Goal: Information Seeking & Learning: Find specific page/section

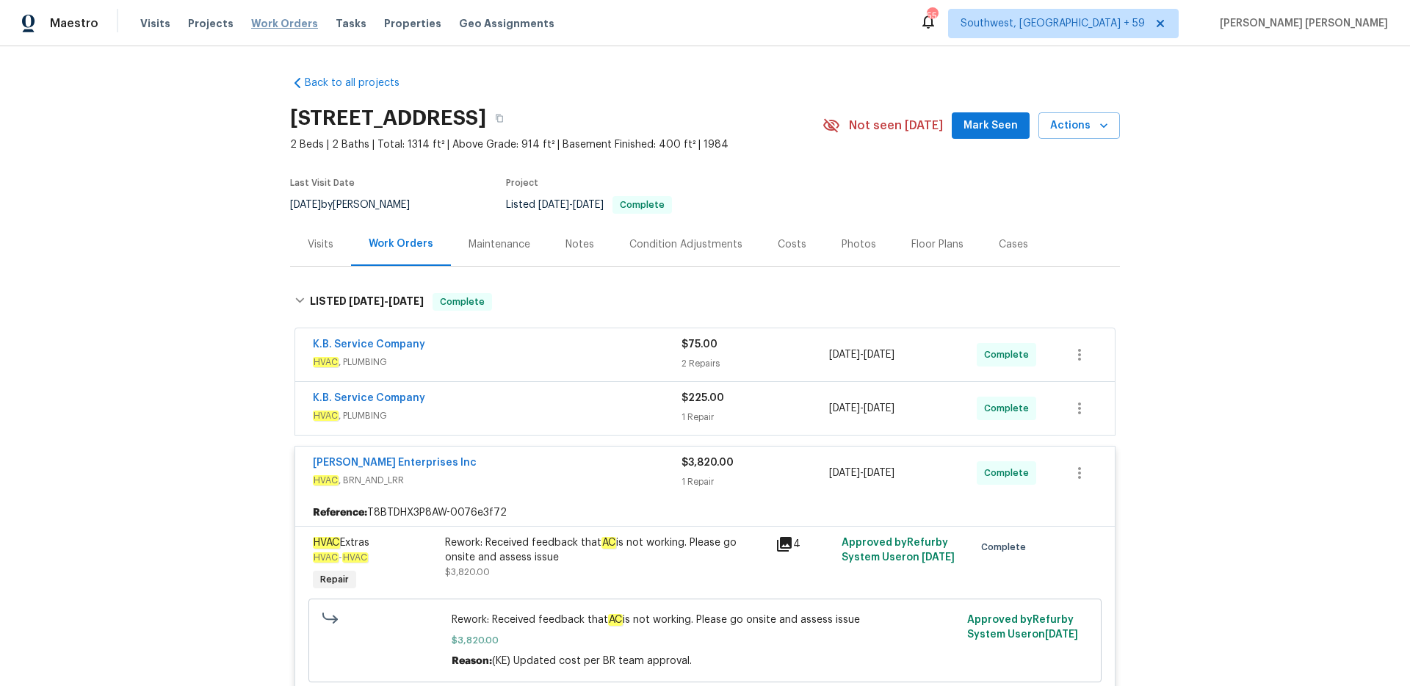
scroll to position [345, 0]
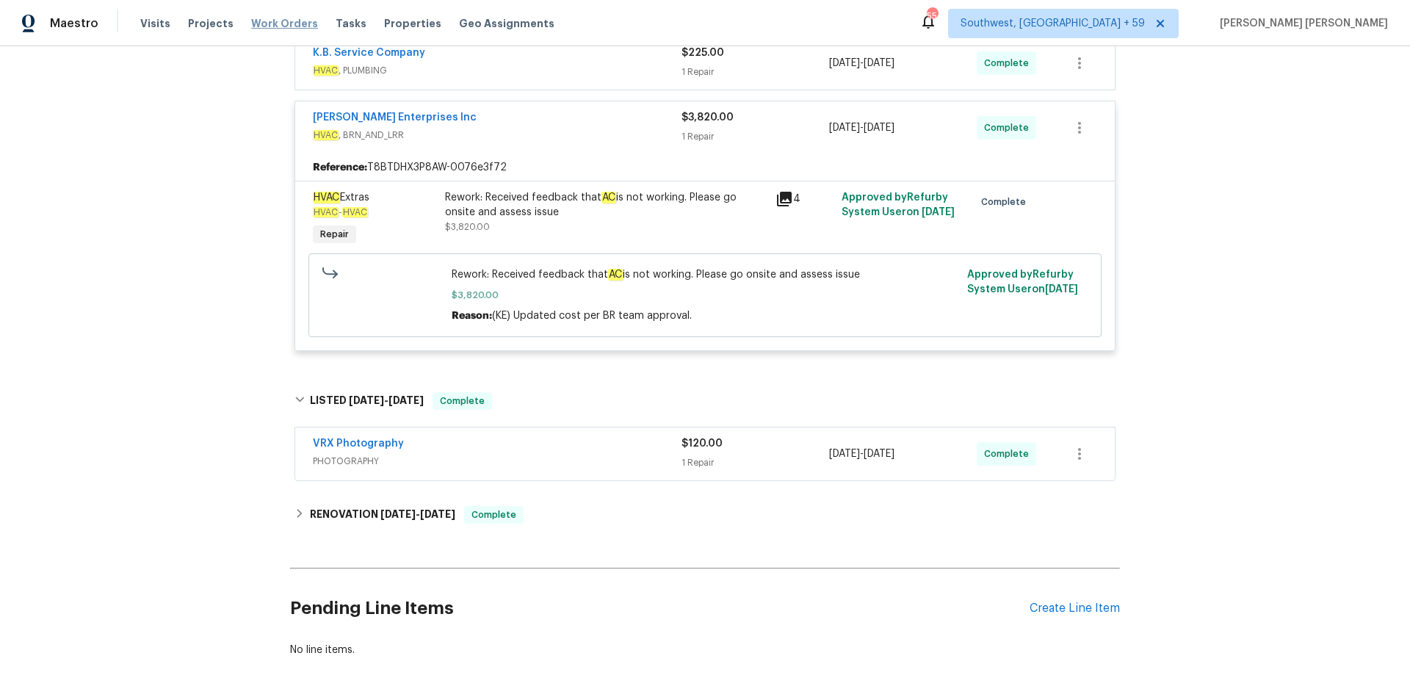
click at [284, 29] on span "Work Orders" at bounding box center [284, 23] width 67 height 15
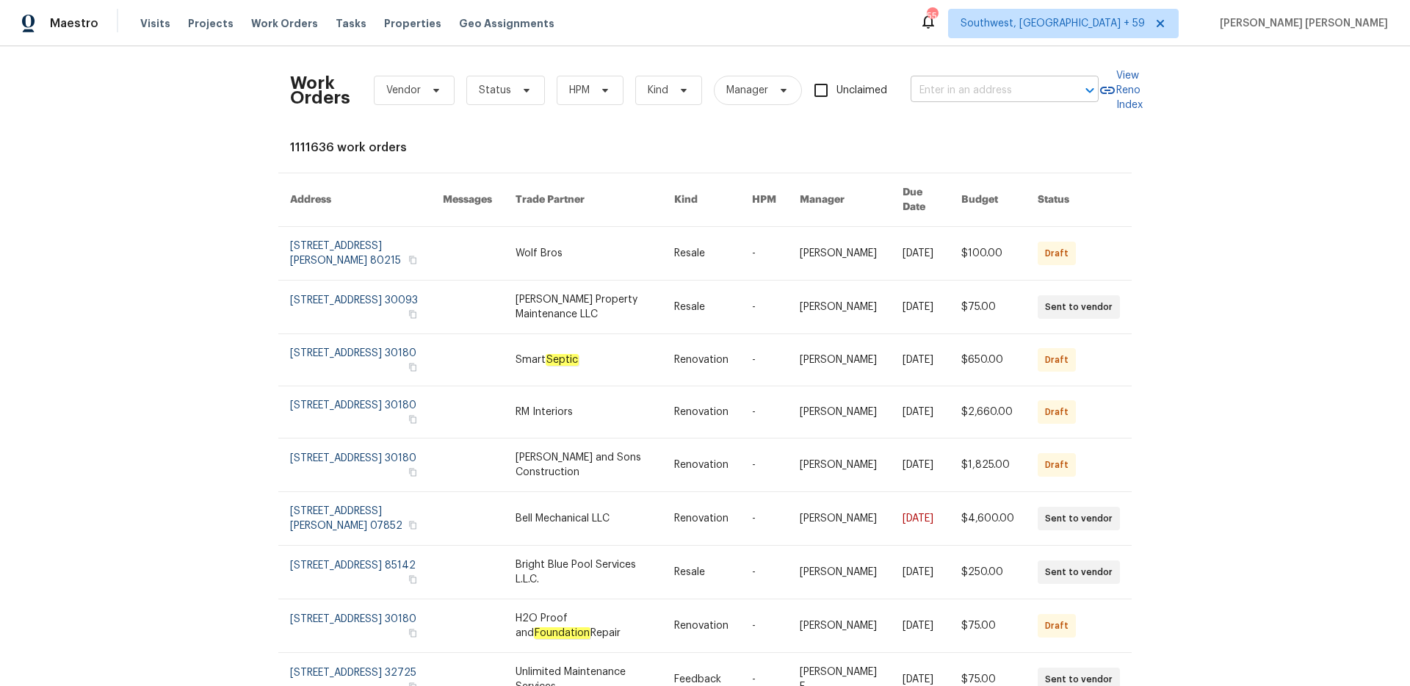
click at [927, 87] on input "text" at bounding box center [984, 90] width 147 height 23
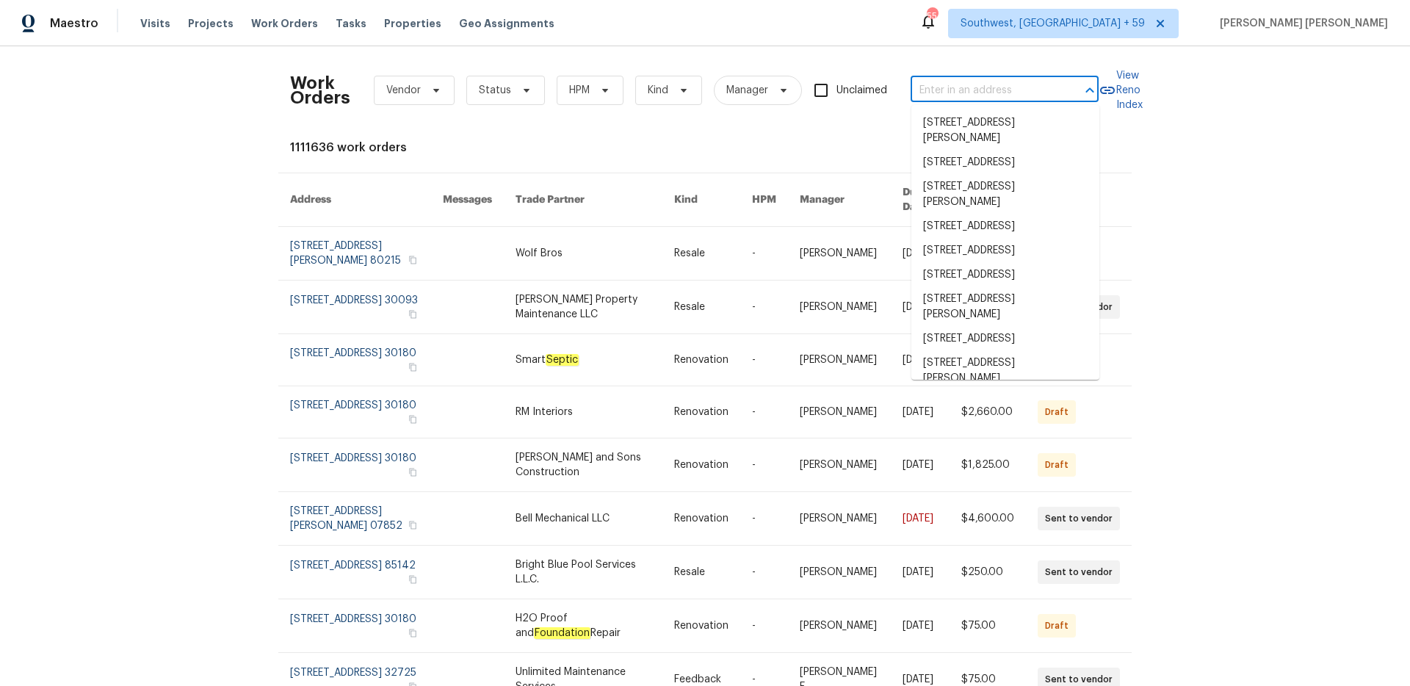
paste input "111 Bottom Rd, Kings Mountain, NC 28086"
type input "111 Bottom Rd, Kings Mountain, NC 28086"
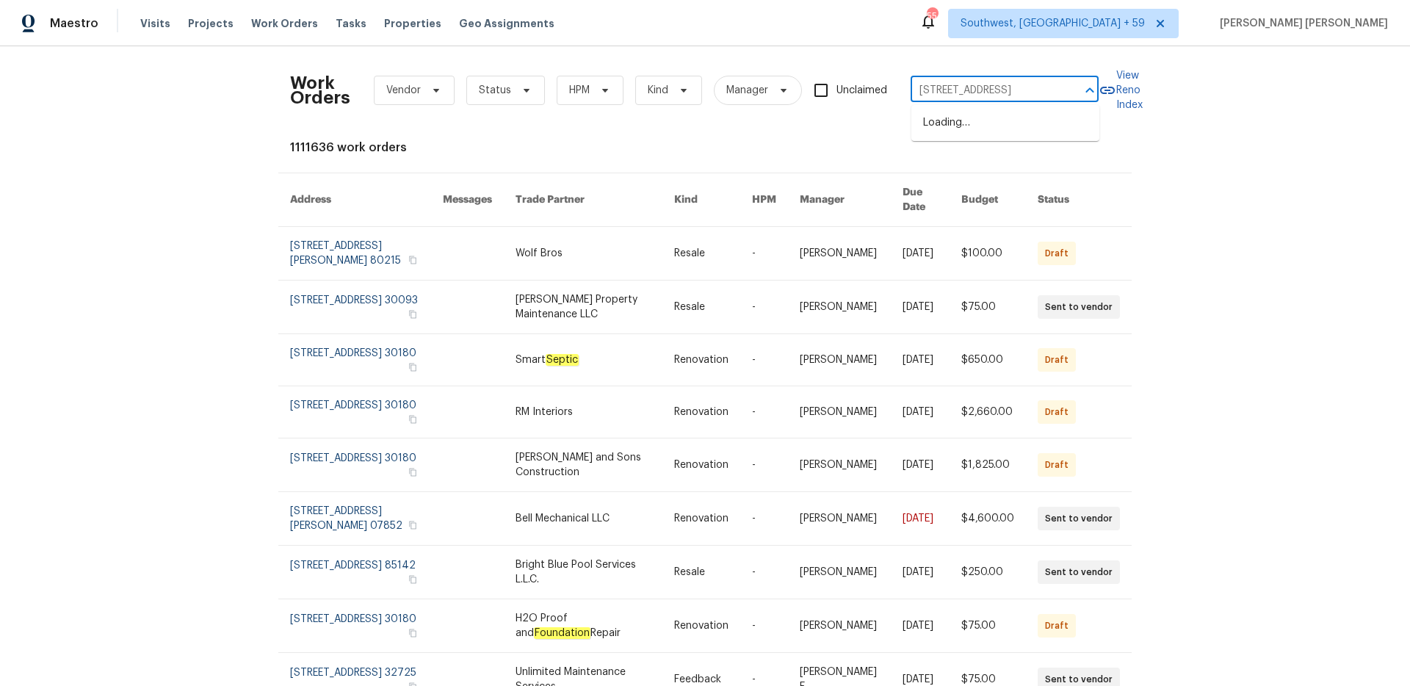
scroll to position [0, 62]
click at [935, 123] on li "111 Bottom Rd, Kings Mountain, NC 28086" at bounding box center [1006, 123] width 188 height 24
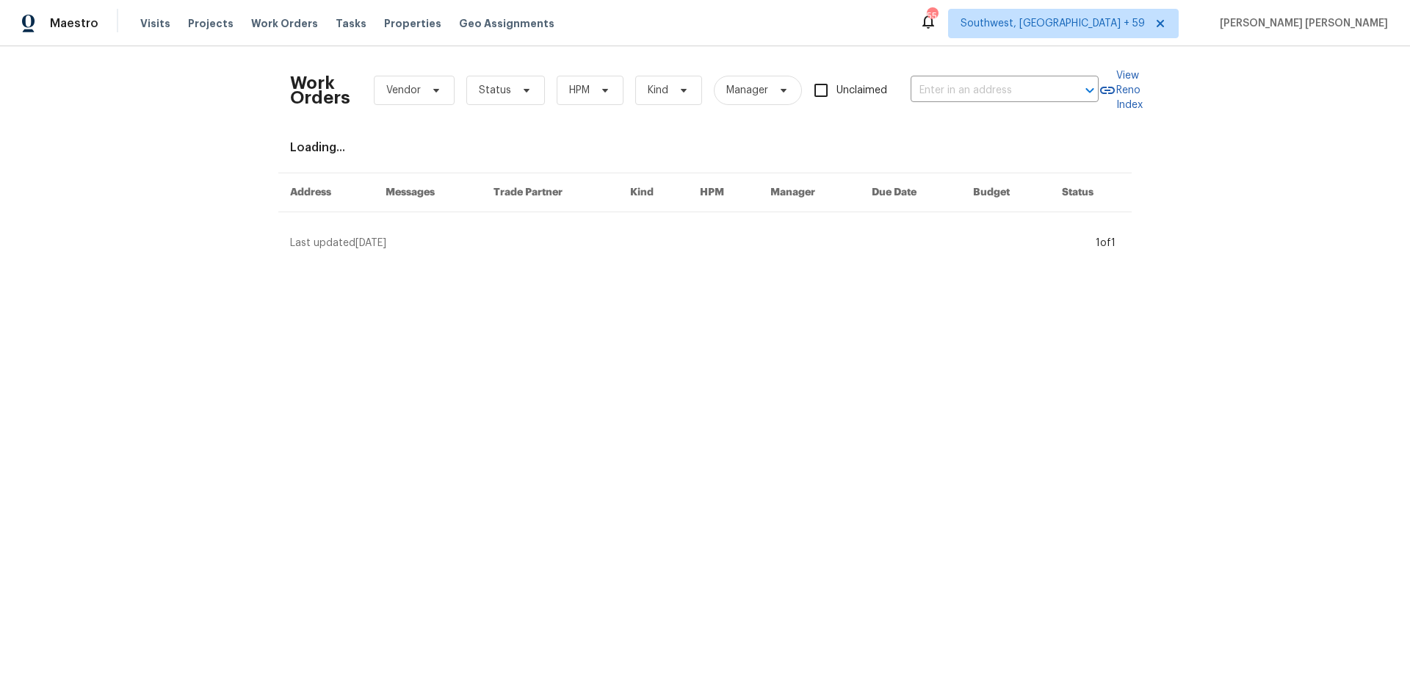
type input "111 Bottom Rd, Kings Mountain, NC 28086"
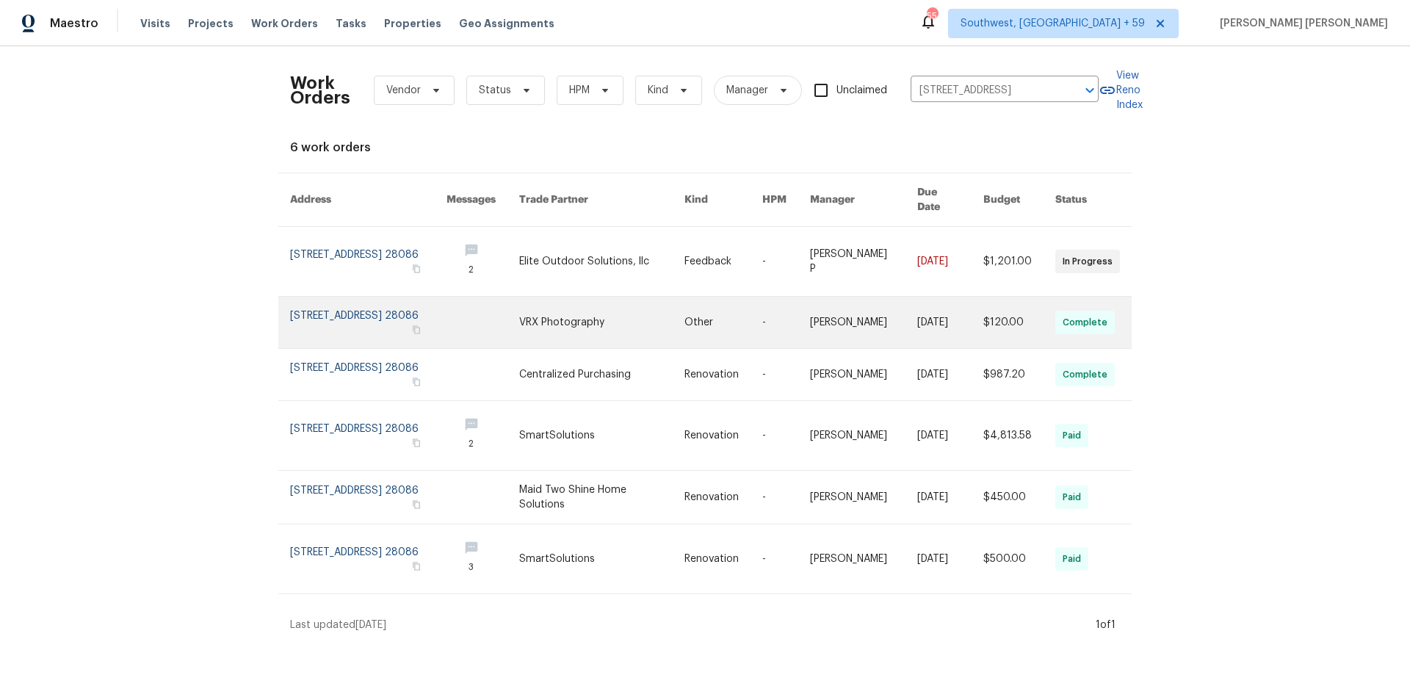
click at [903, 309] on link at bounding box center [864, 322] width 108 height 51
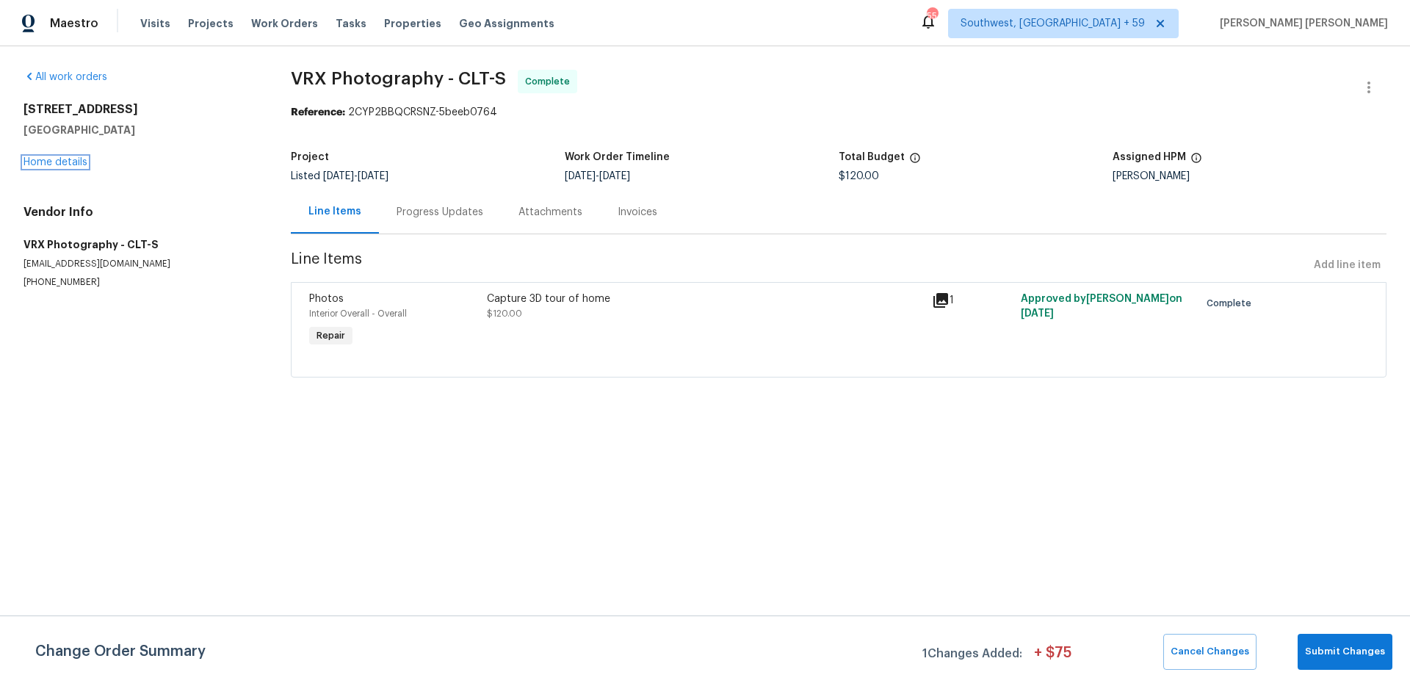
click at [70, 161] on link "Home details" at bounding box center [56, 162] width 64 height 10
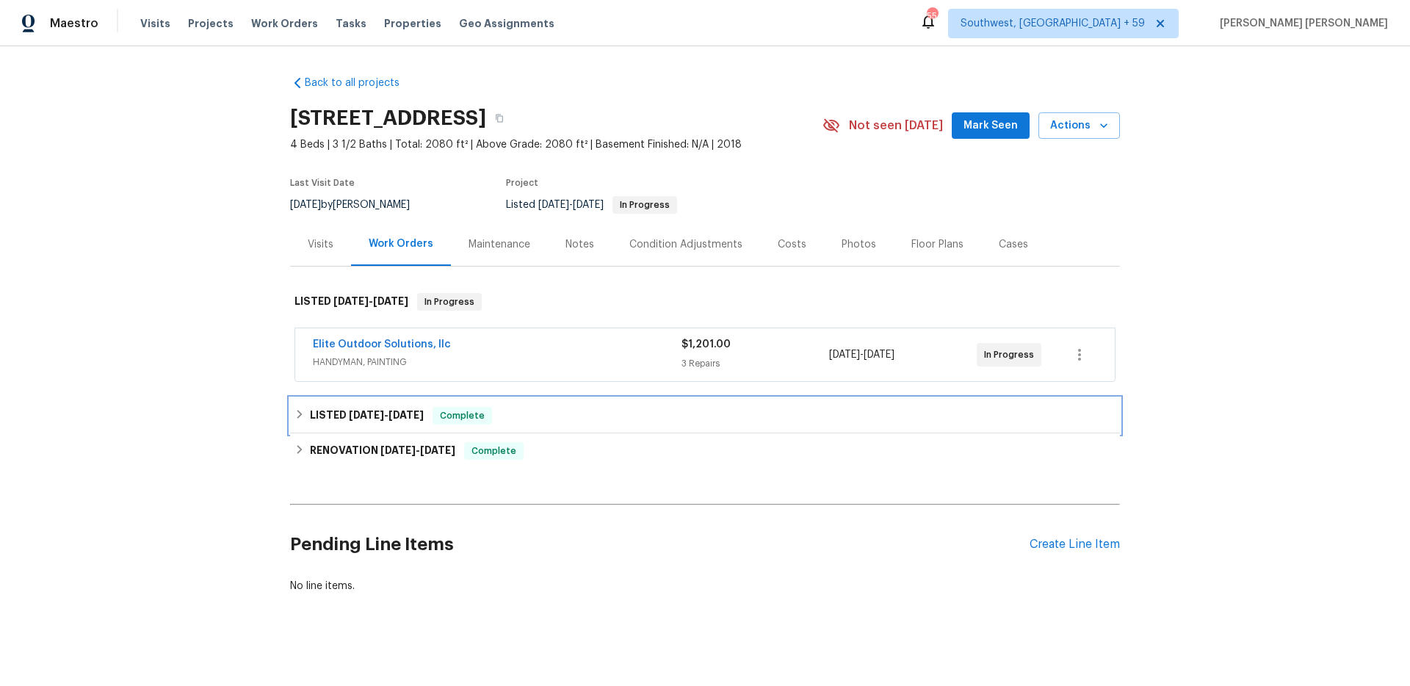
click at [416, 405] on div "LISTED 7/24/25 - 7/25/25 Complete" at bounding box center [705, 415] width 830 height 35
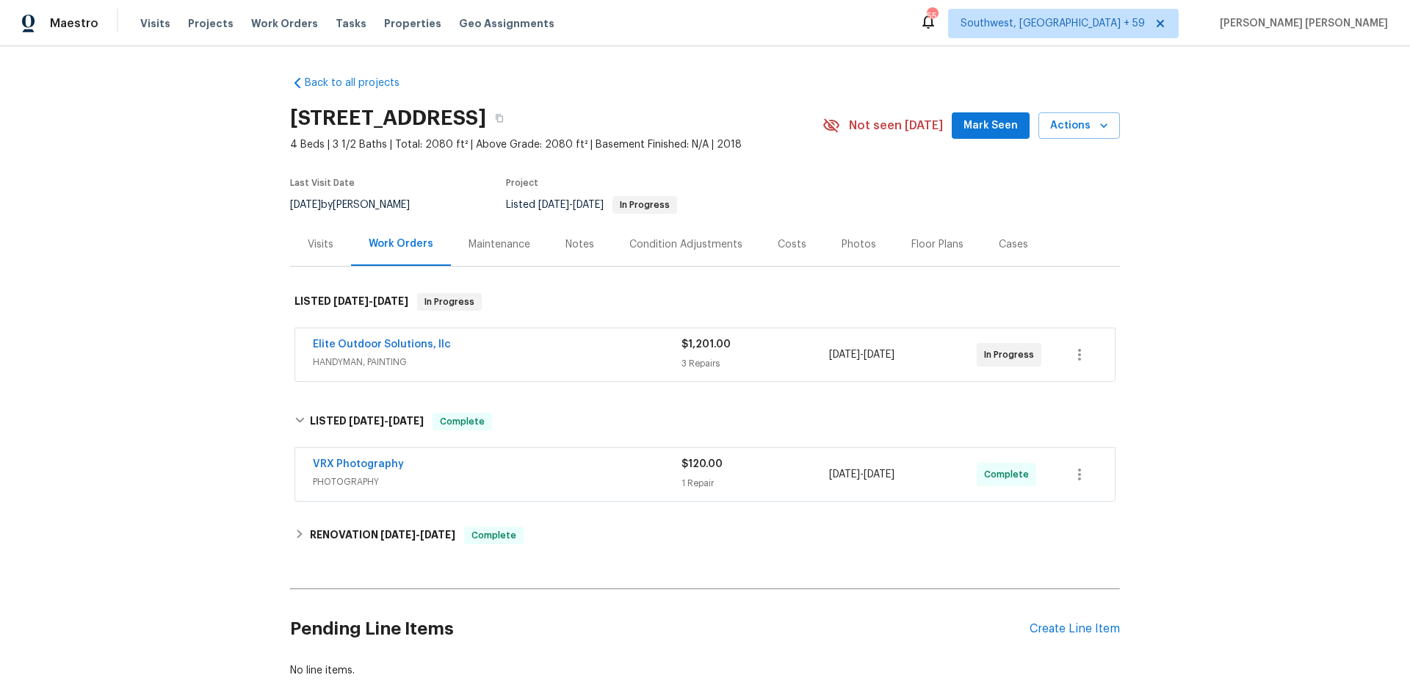
click at [497, 361] on span "HANDYMAN, PAINTING" at bounding box center [497, 362] width 369 height 15
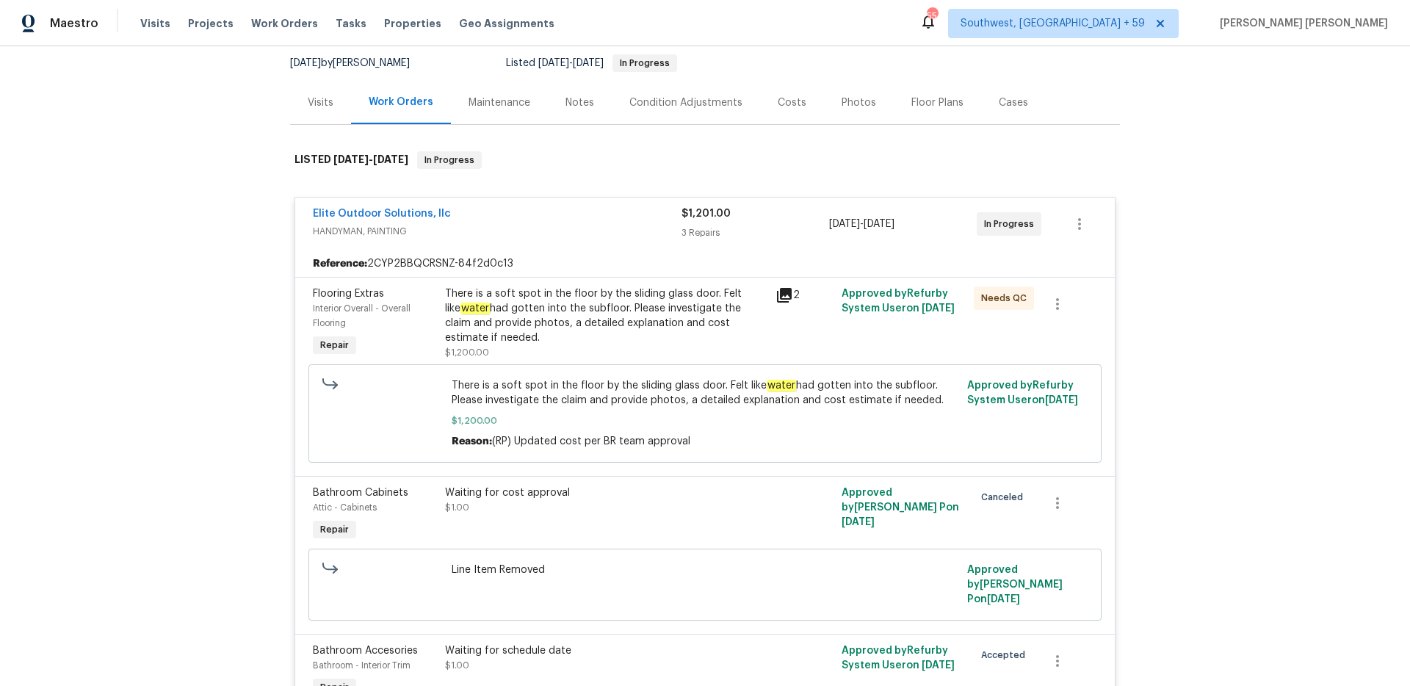
scroll to position [117, 0]
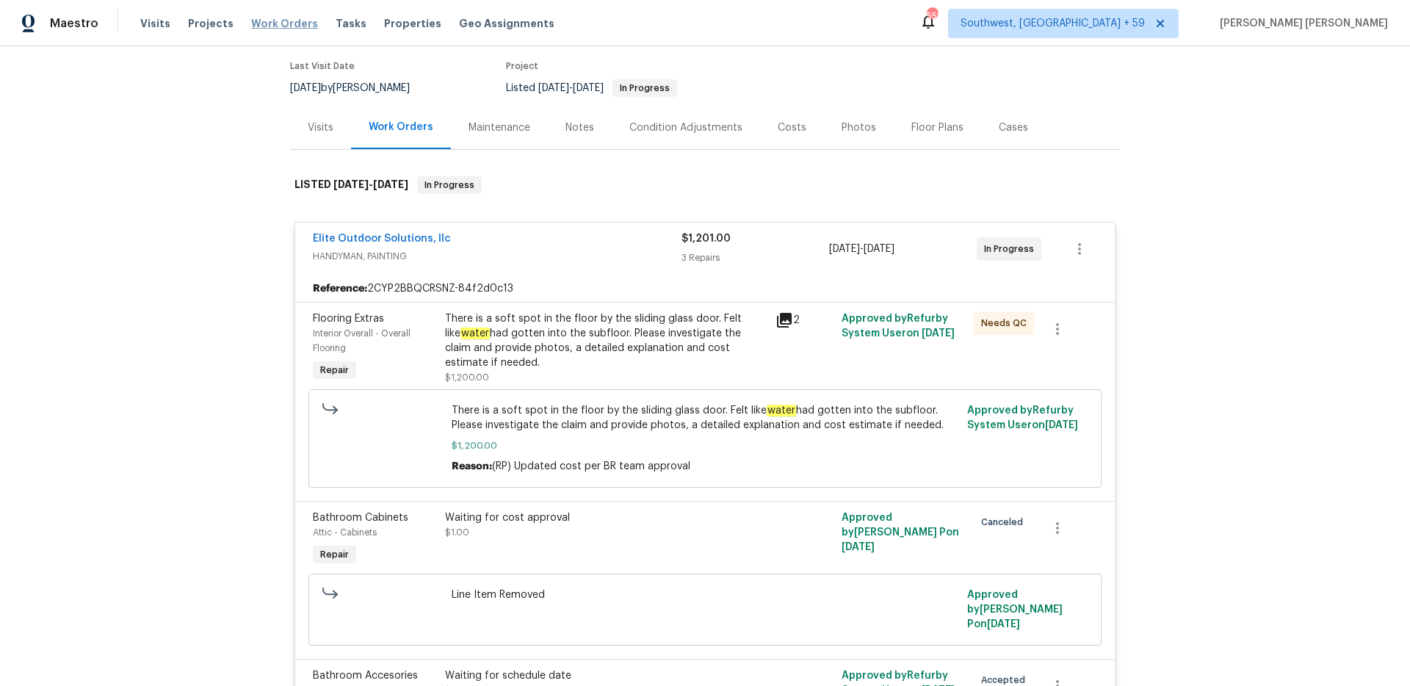
click at [278, 18] on span "Work Orders" at bounding box center [284, 23] width 67 height 15
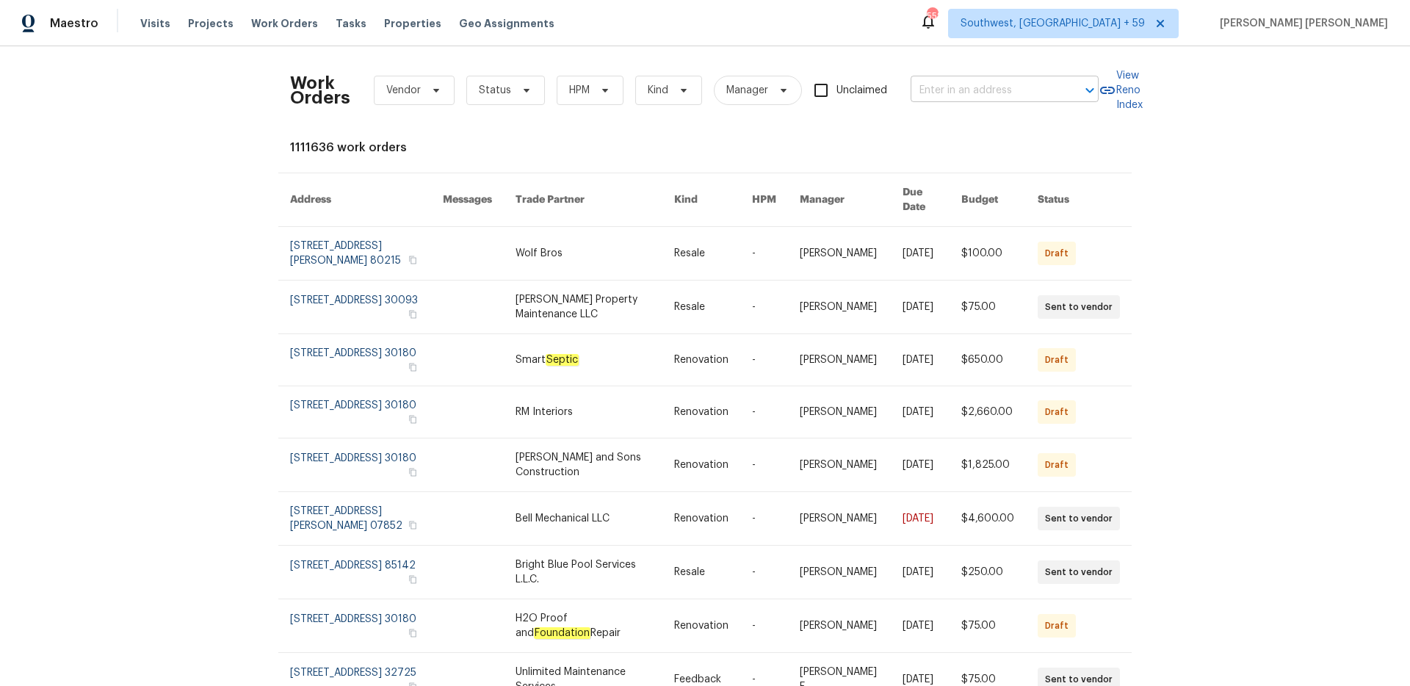
click at [988, 89] on input "text" at bounding box center [984, 90] width 147 height 23
paste input "5669 Lake Lindero Dr, Agoura Hills, CA 91301"
type input "5669 Lake Lindero Dr, Agoura Hills, CA 91301"
click at [987, 130] on li "5669 Lake Lindero Dr, Agoura Hills, CA 91301" at bounding box center [1006, 123] width 188 height 24
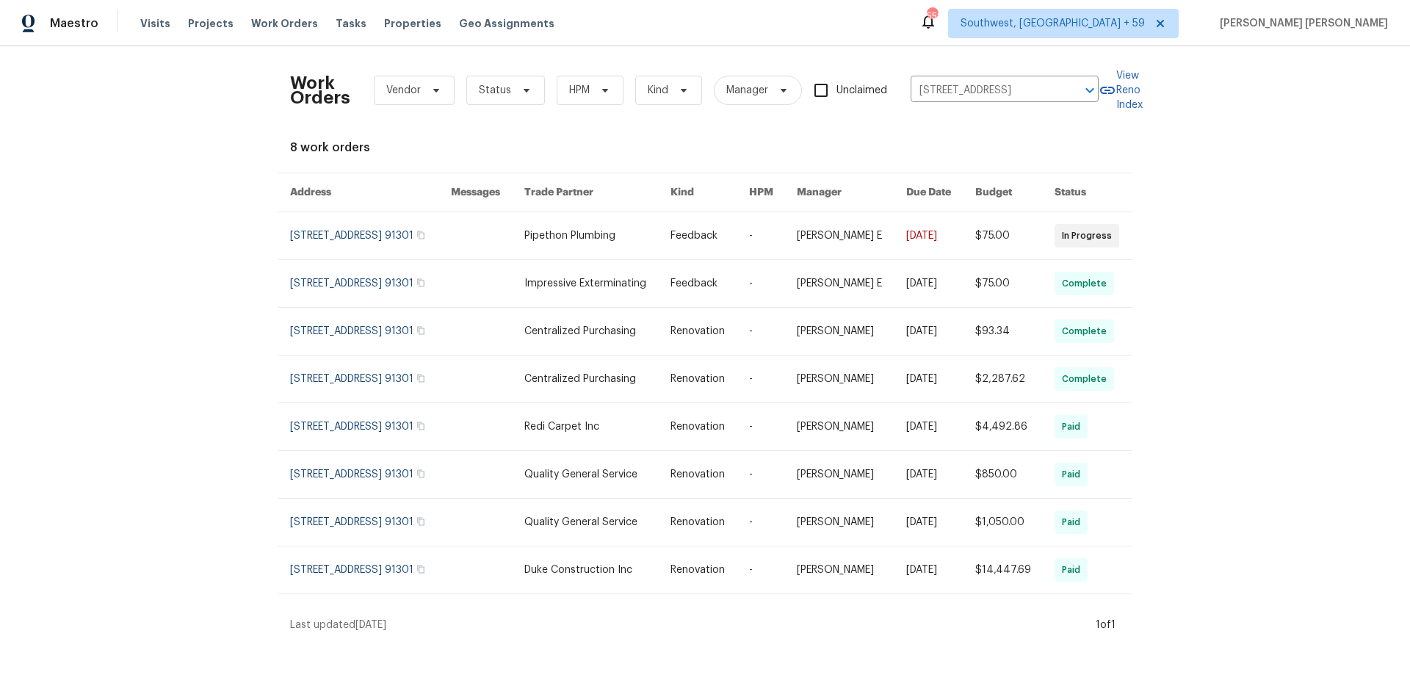
click at [942, 250] on link at bounding box center [940, 235] width 69 height 47
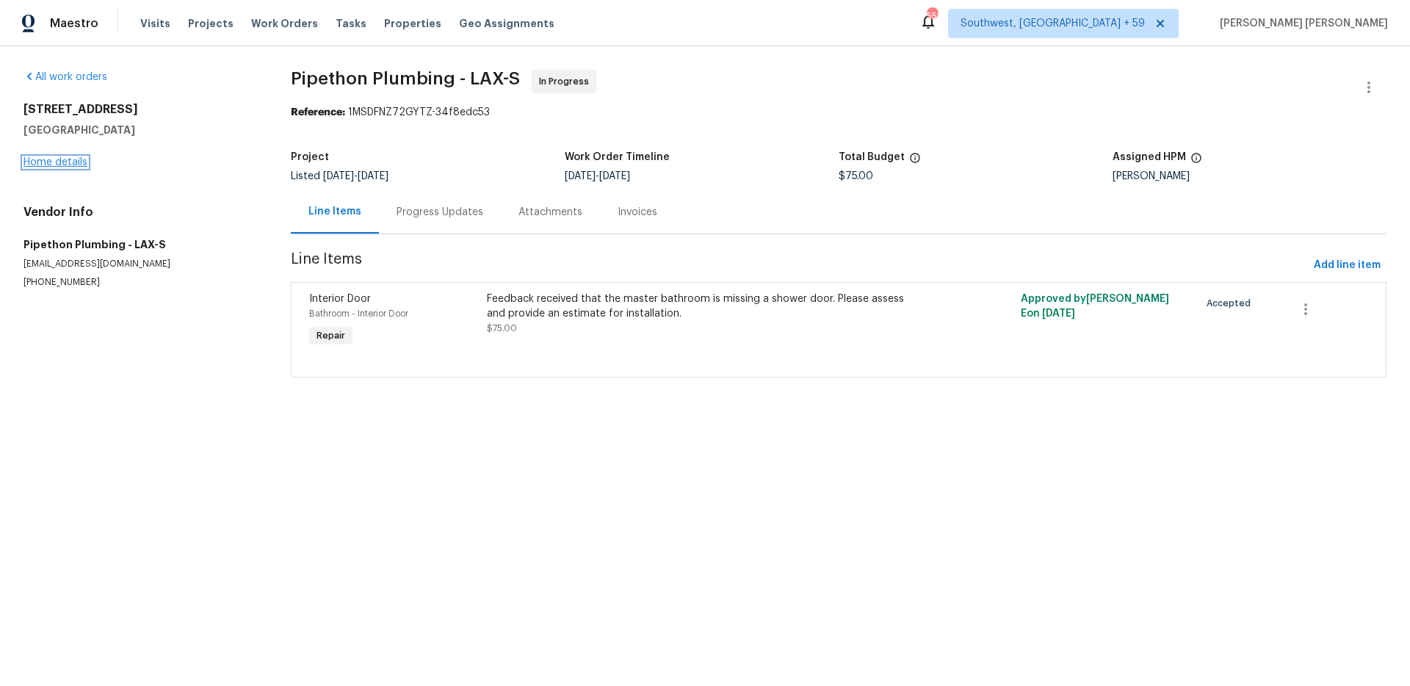
click at [71, 162] on link "Home details" at bounding box center [56, 162] width 64 height 10
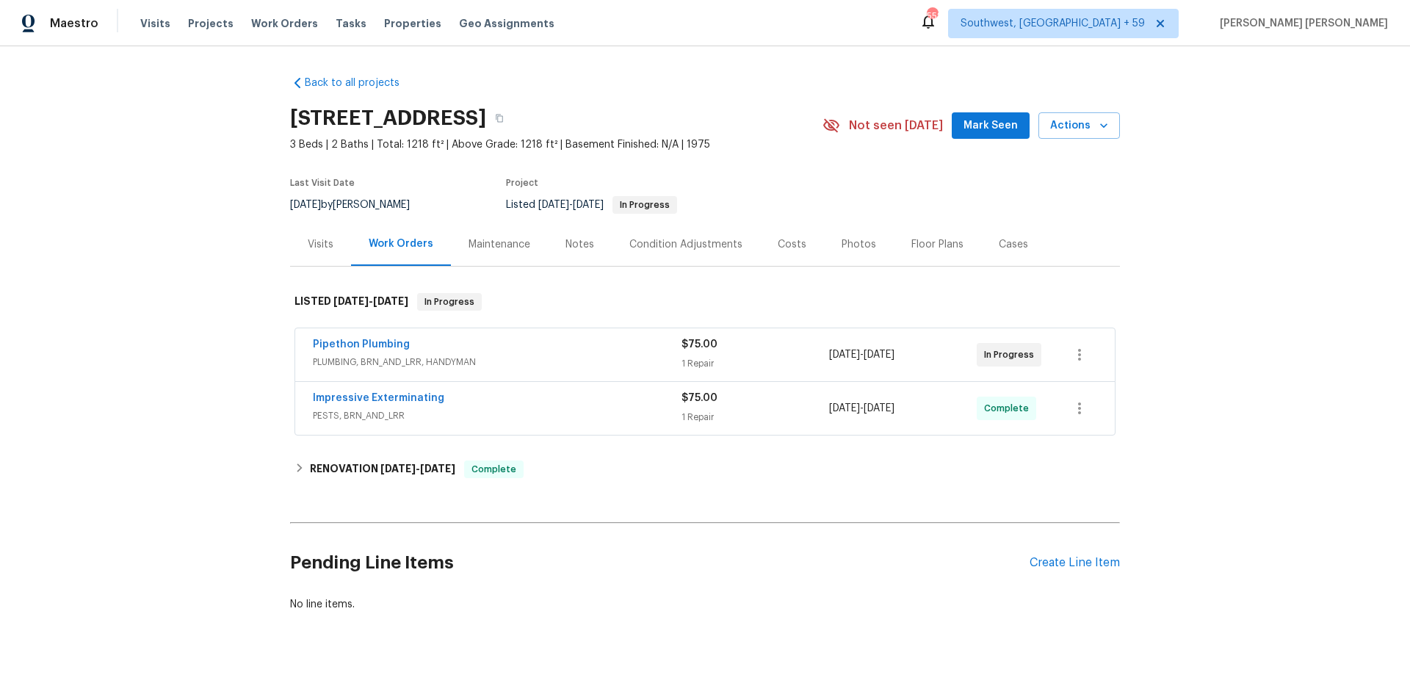
click at [547, 408] on span "PESTS, BRN_AND_LRR" at bounding box center [497, 415] width 369 height 15
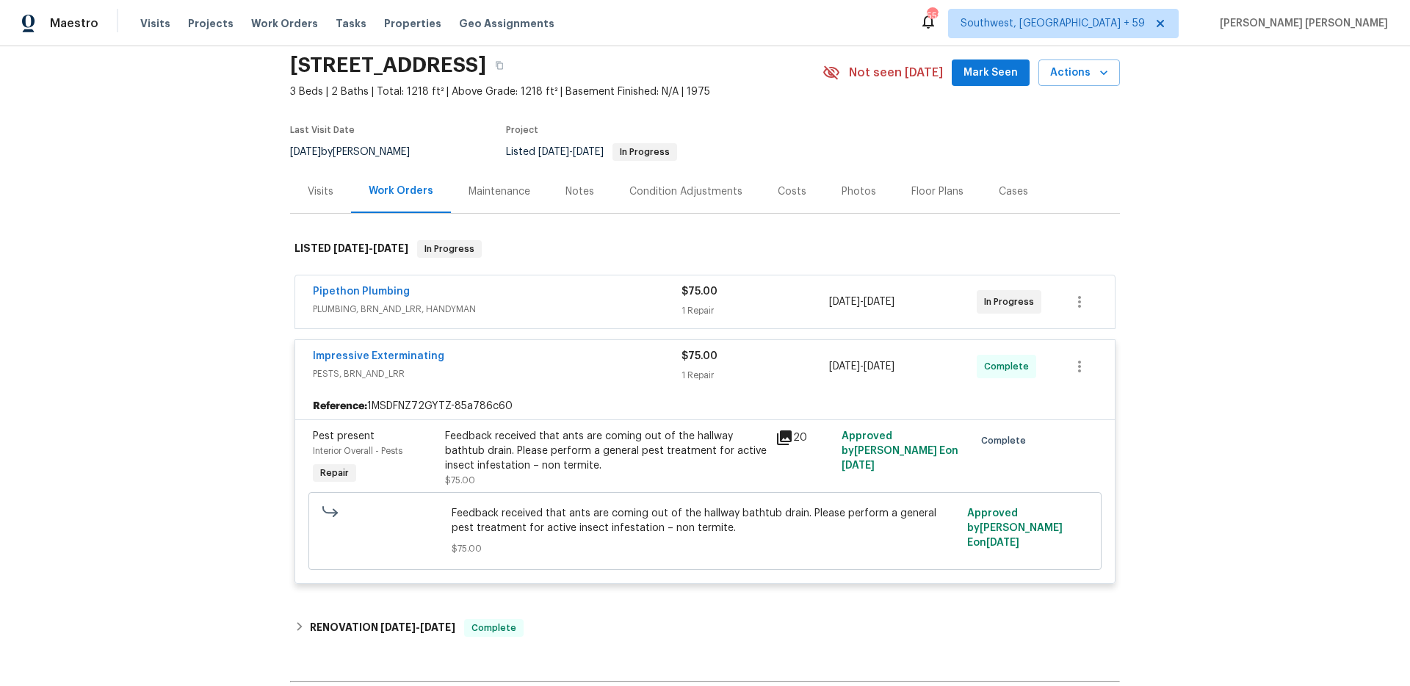
scroll to position [62, 0]
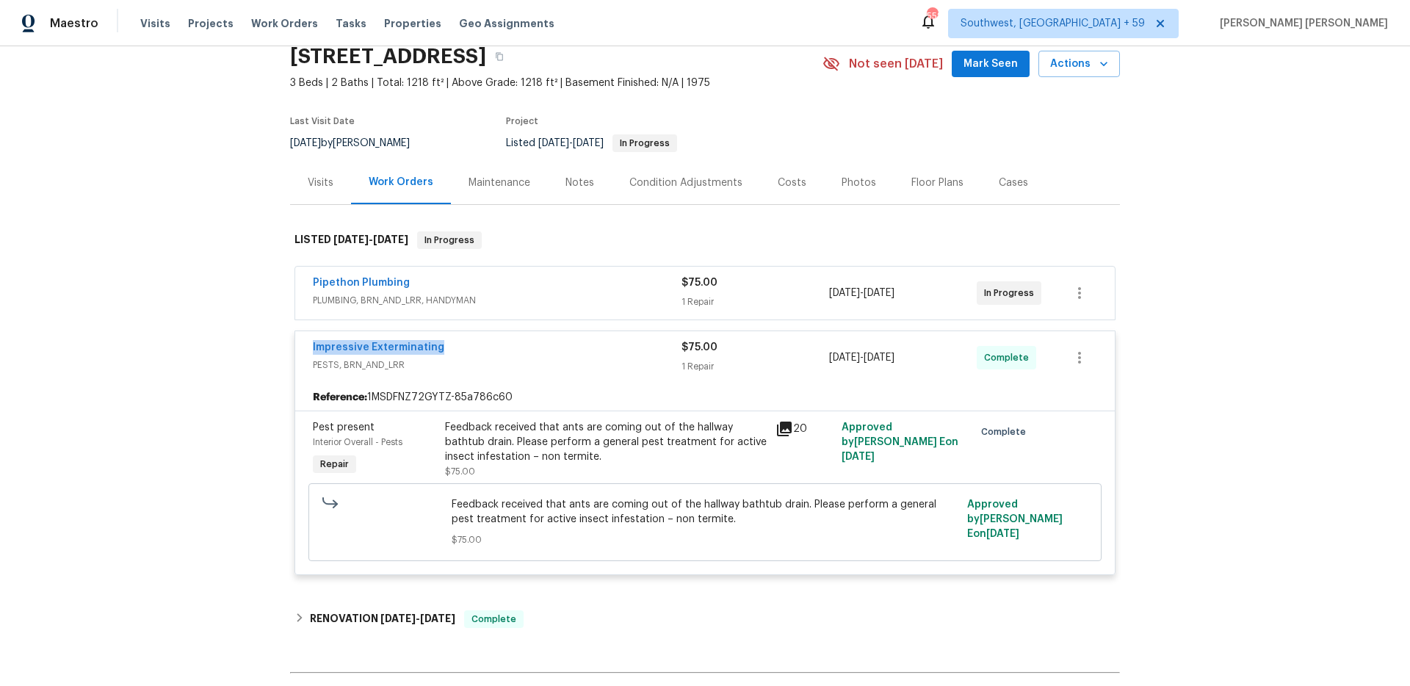
click at [501, 281] on div "Pipethon Plumbing" at bounding box center [497, 284] width 369 height 18
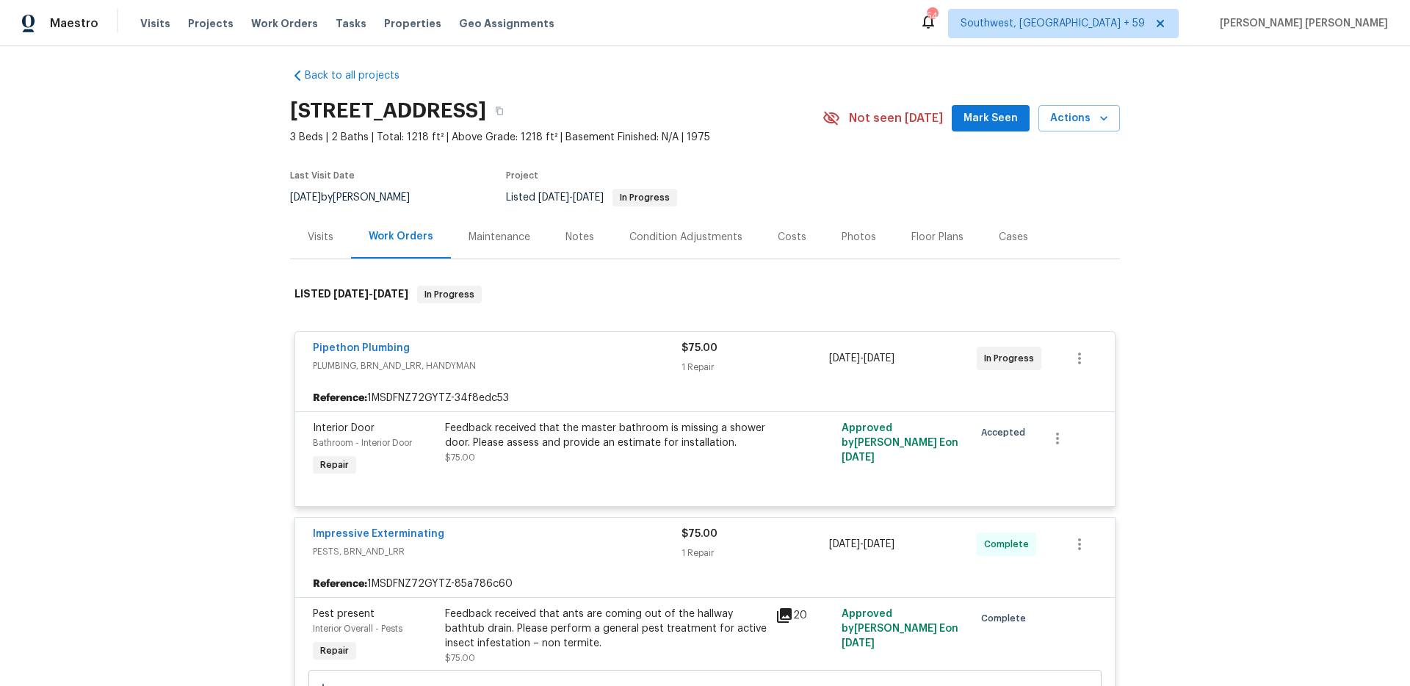
scroll to position [0, 0]
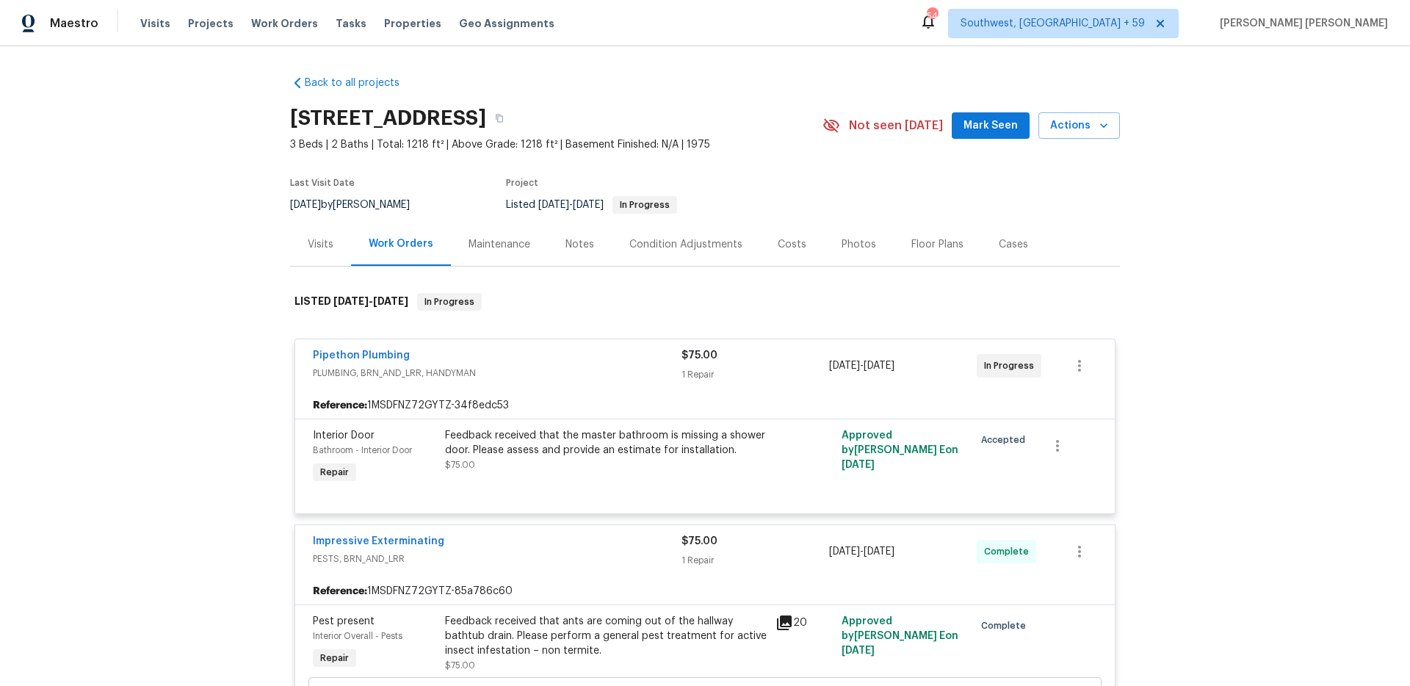
click at [331, 242] on div "Visits" at bounding box center [321, 244] width 26 height 15
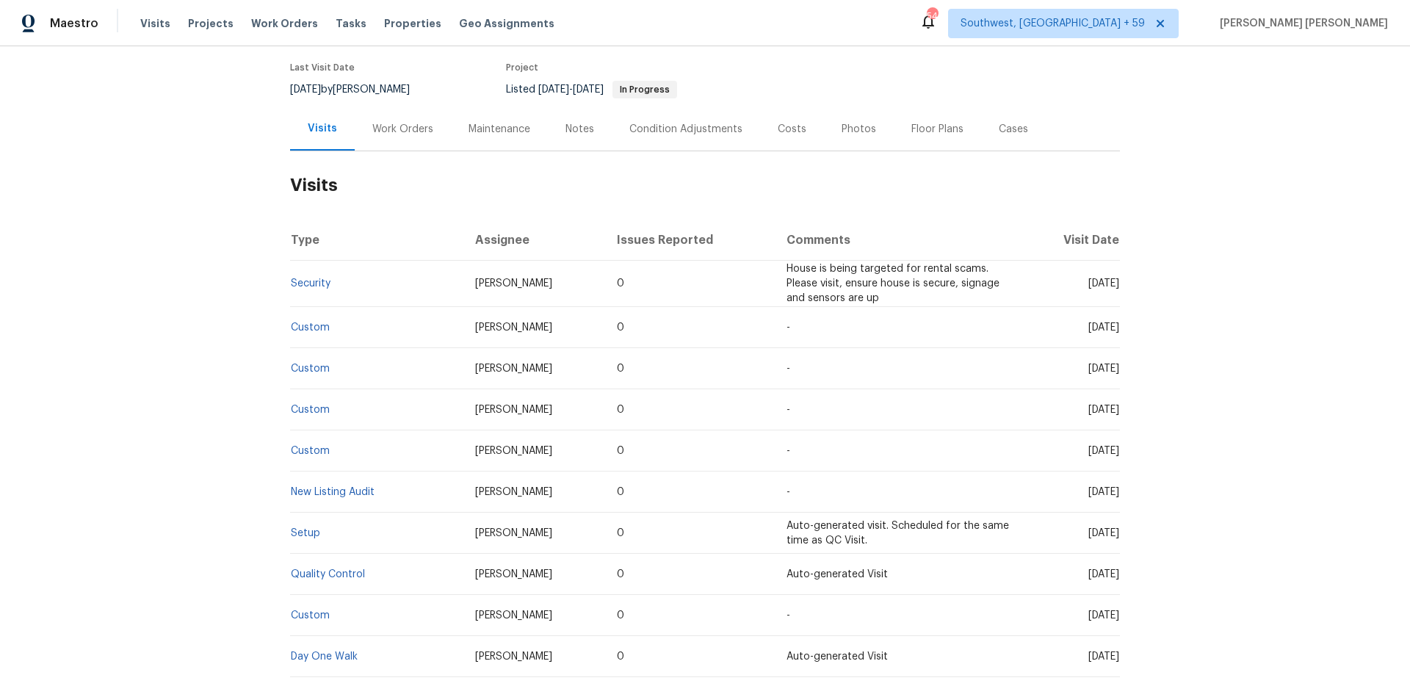
scroll to position [129, 0]
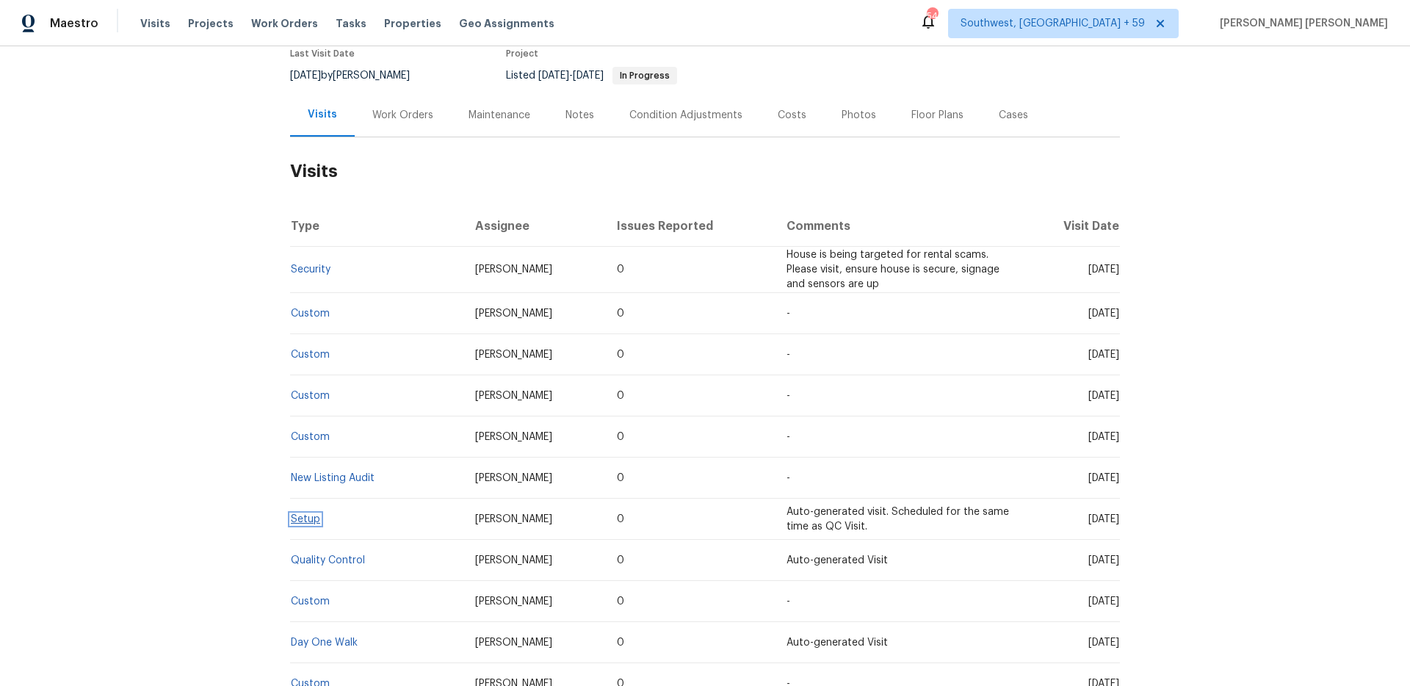
click at [310, 521] on link "Setup" at bounding box center [305, 519] width 29 height 10
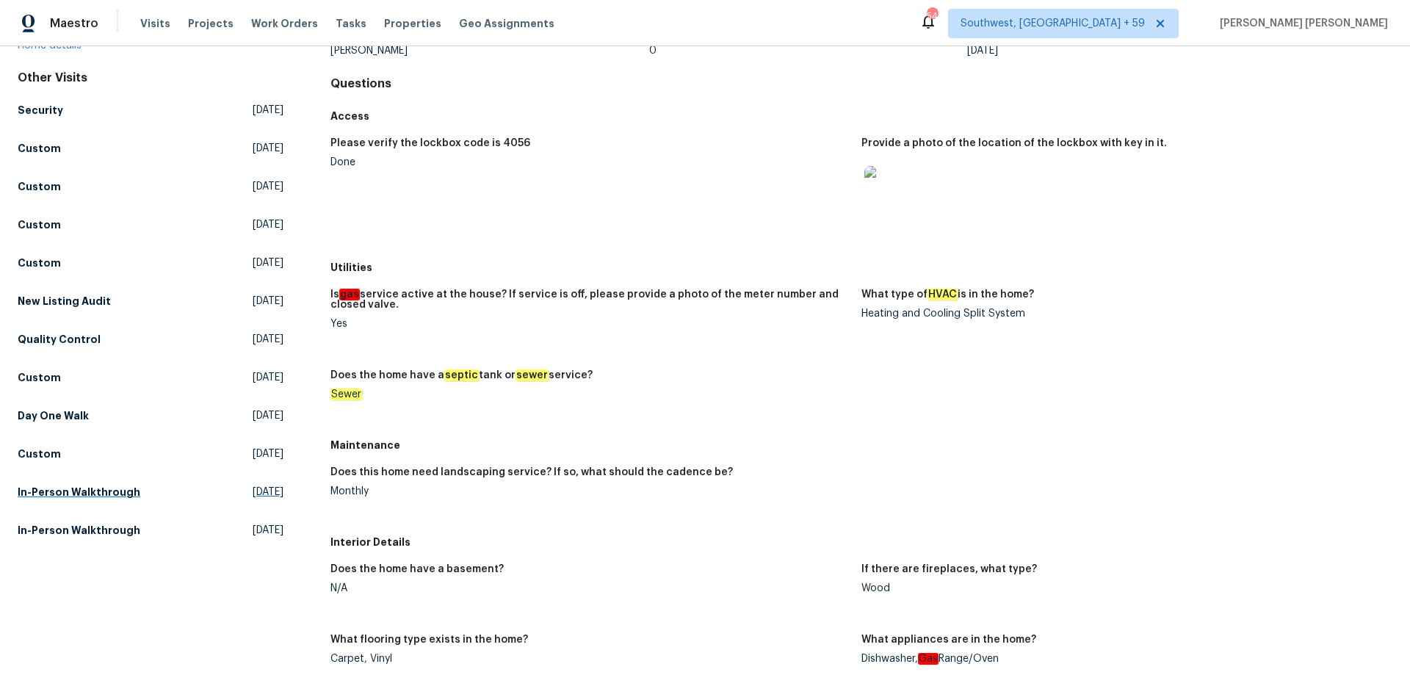
scroll to position [131, 0]
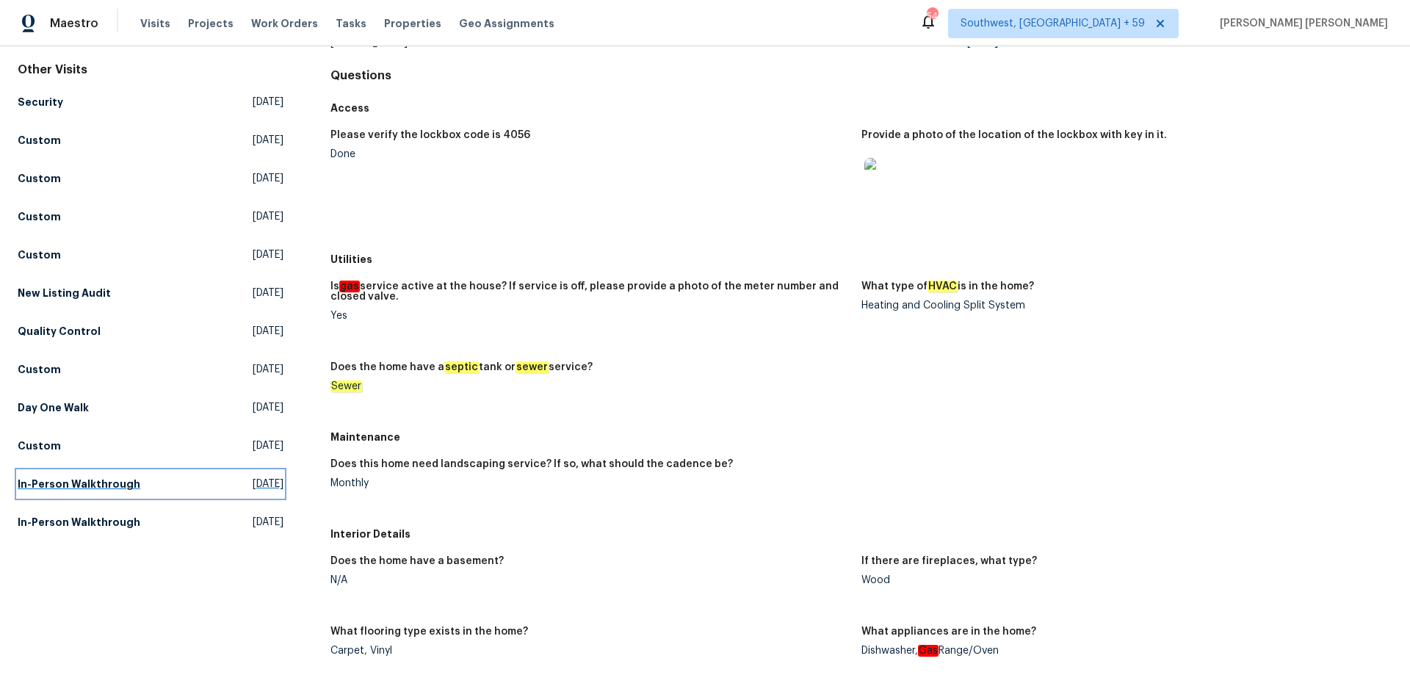
click at [111, 479] on h5 "In-Person Walkthrough" at bounding box center [79, 484] width 123 height 15
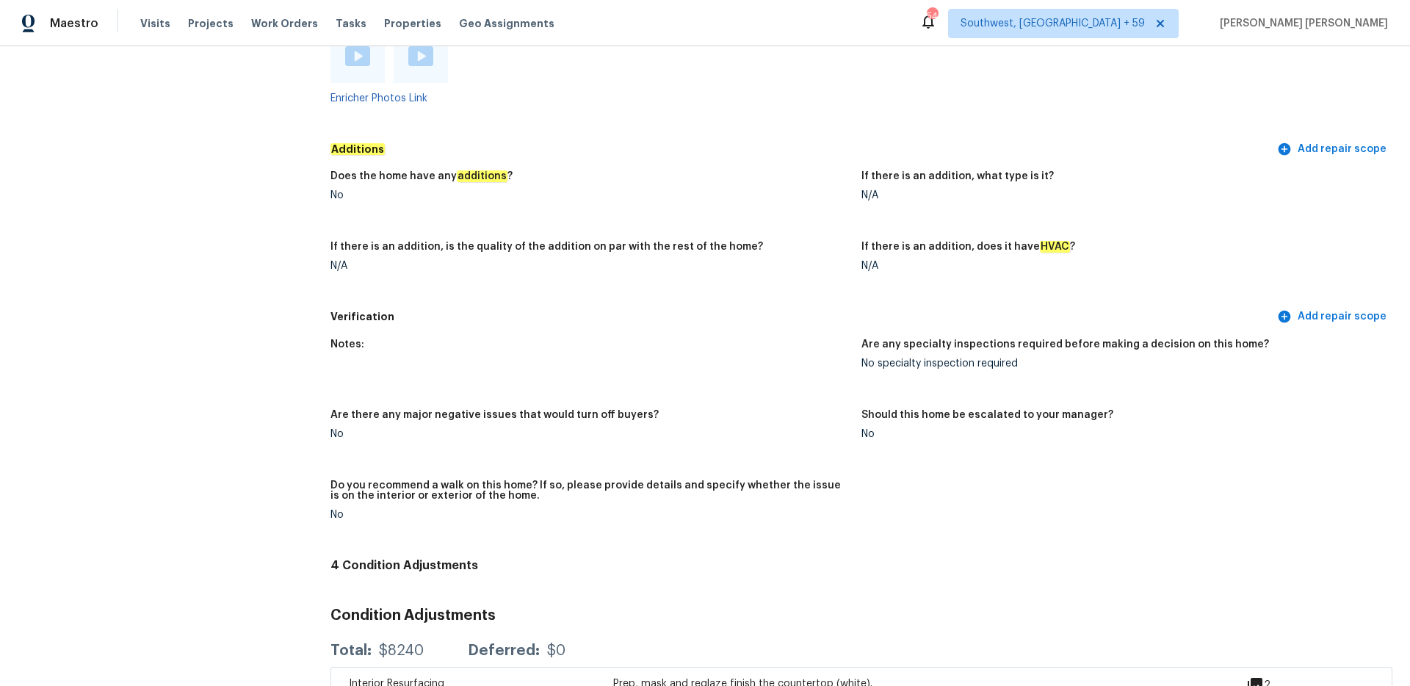
scroll to position [2705, 0]
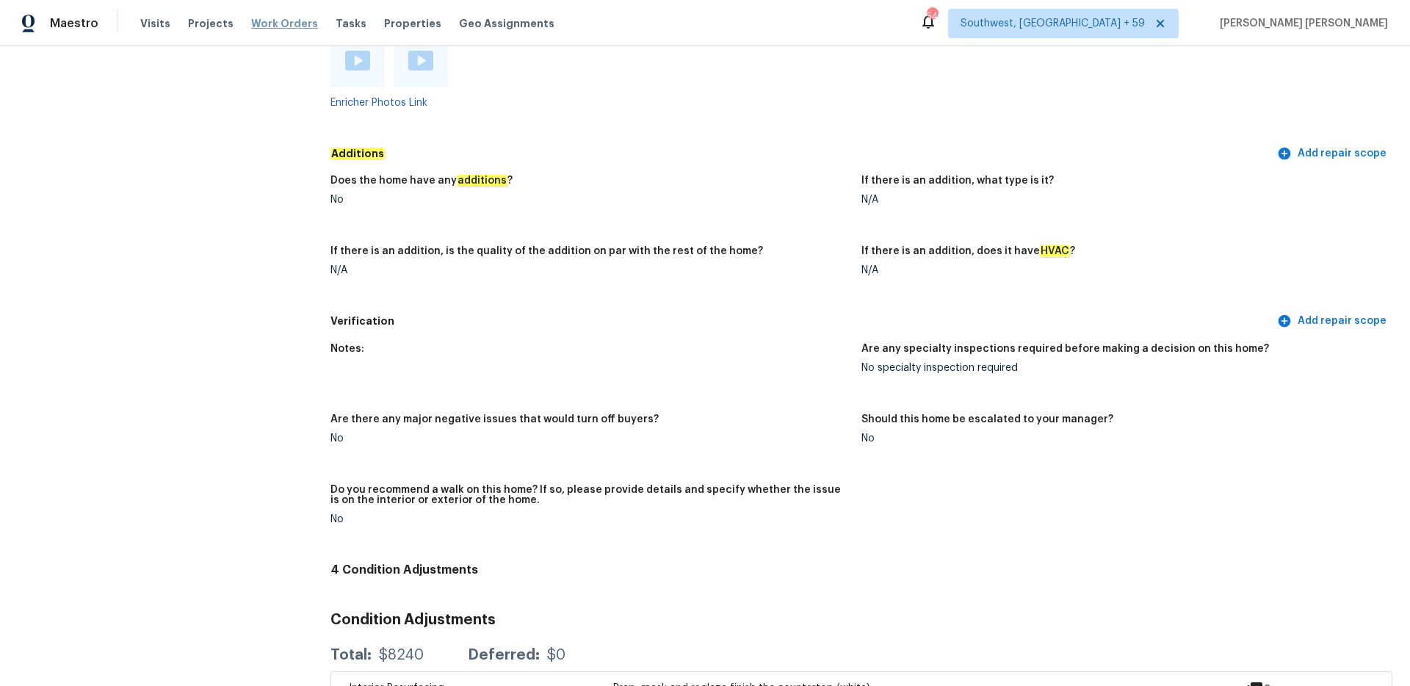
click at [267, 29] on span "Work Orders" at bounding box center [284, 23] width 67 height 15
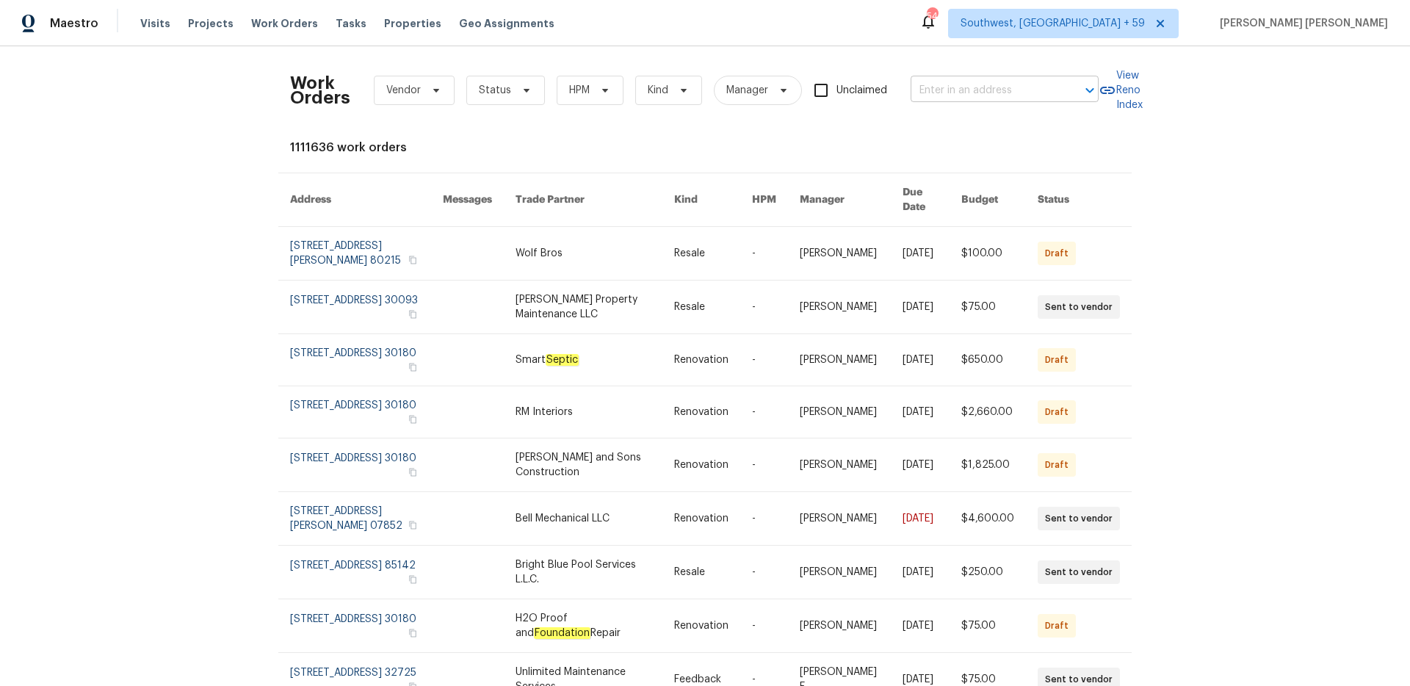
click at [964, 87] on input "text" at bounding box center [984, 90] width 147 height 23
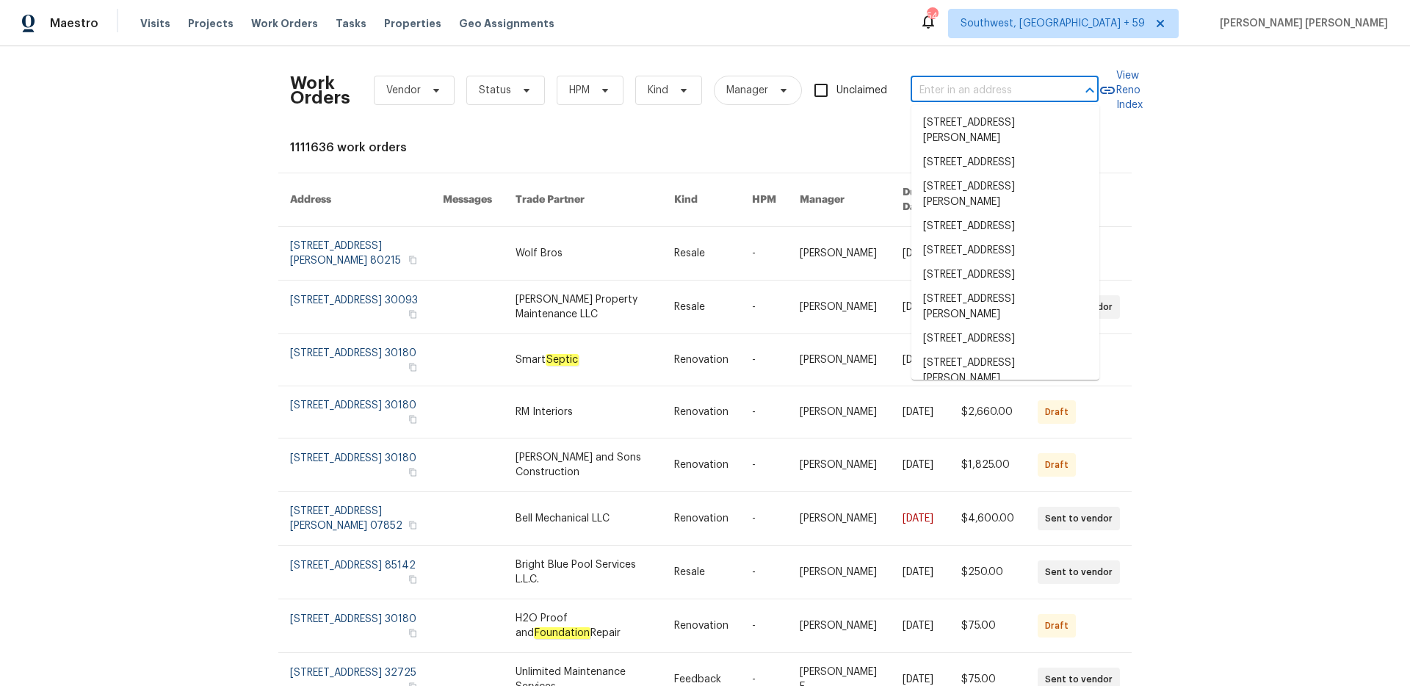
paste input "26122 Flinton Dr, Richmond, TX 77406"
type input "26122 Flinton Dr, Richmond, TX 77406"
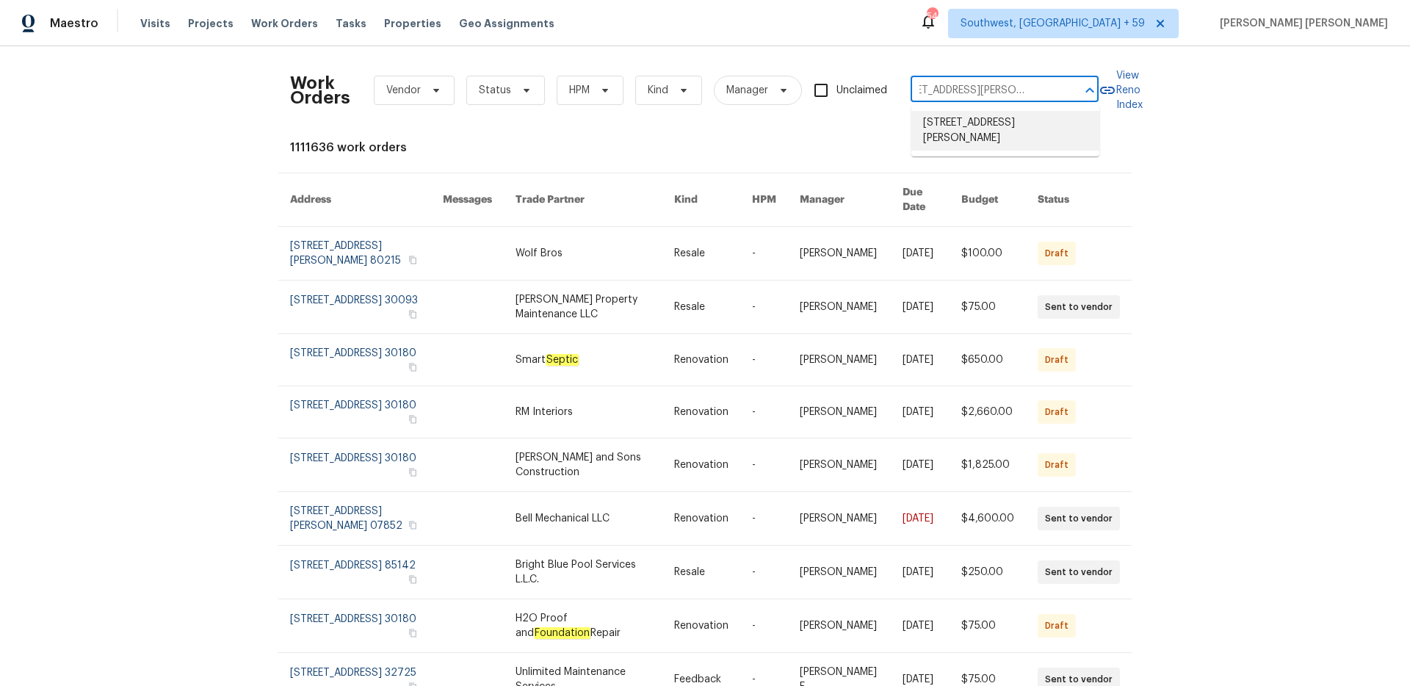
click at [969, 129] on li "26122 Flinton Dr, Richmond, TX 77406" at bounding box center [1006, 131] width 188 height 40
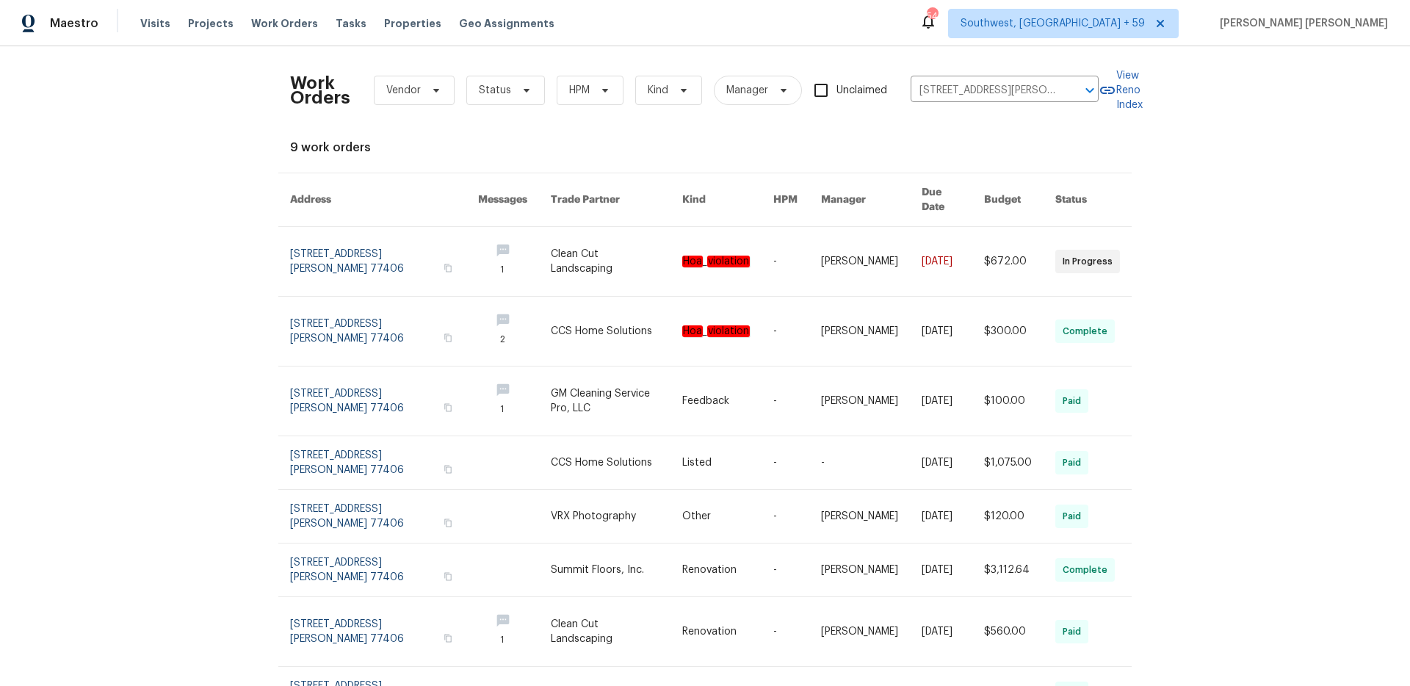
click at [699, 297] on link at bounding box center [727, 331] width 91 height 69
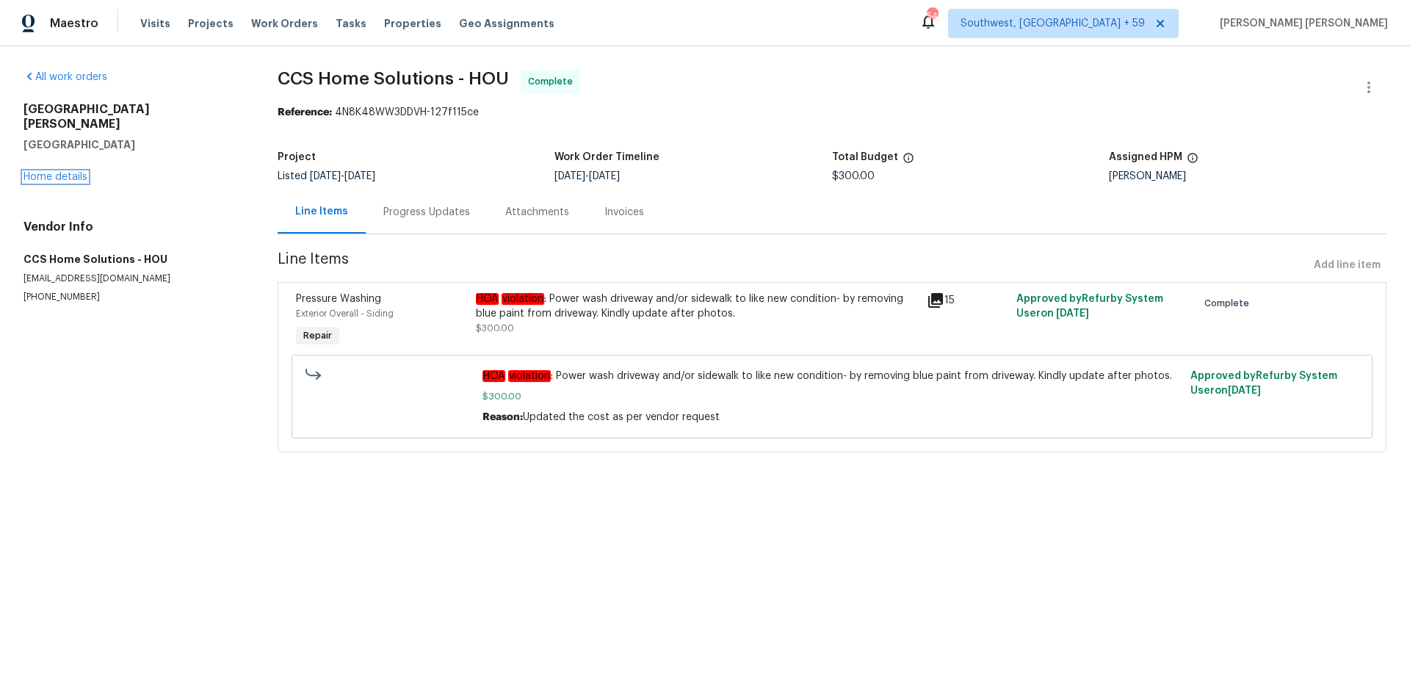
click at [69, 172] on link "Home details" at bounding box center [56, 177] width 64 height 10
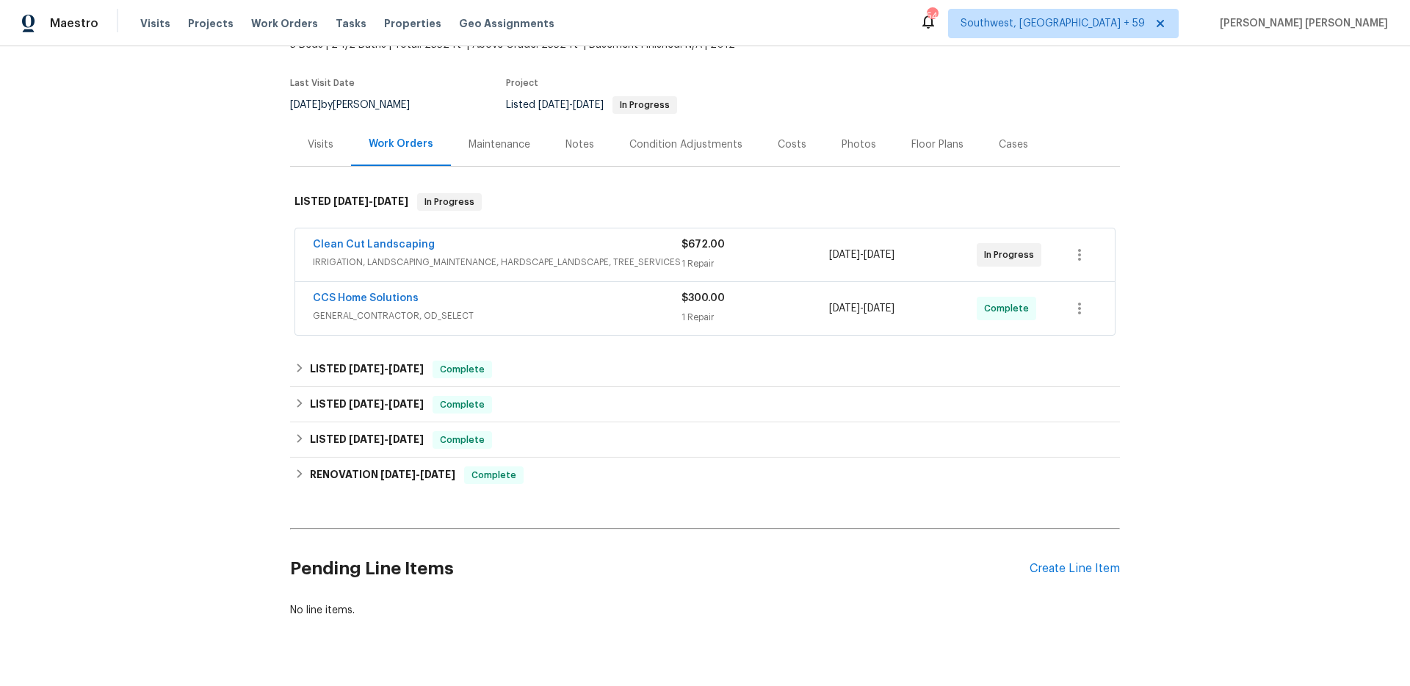
scroll to position [131, 0]
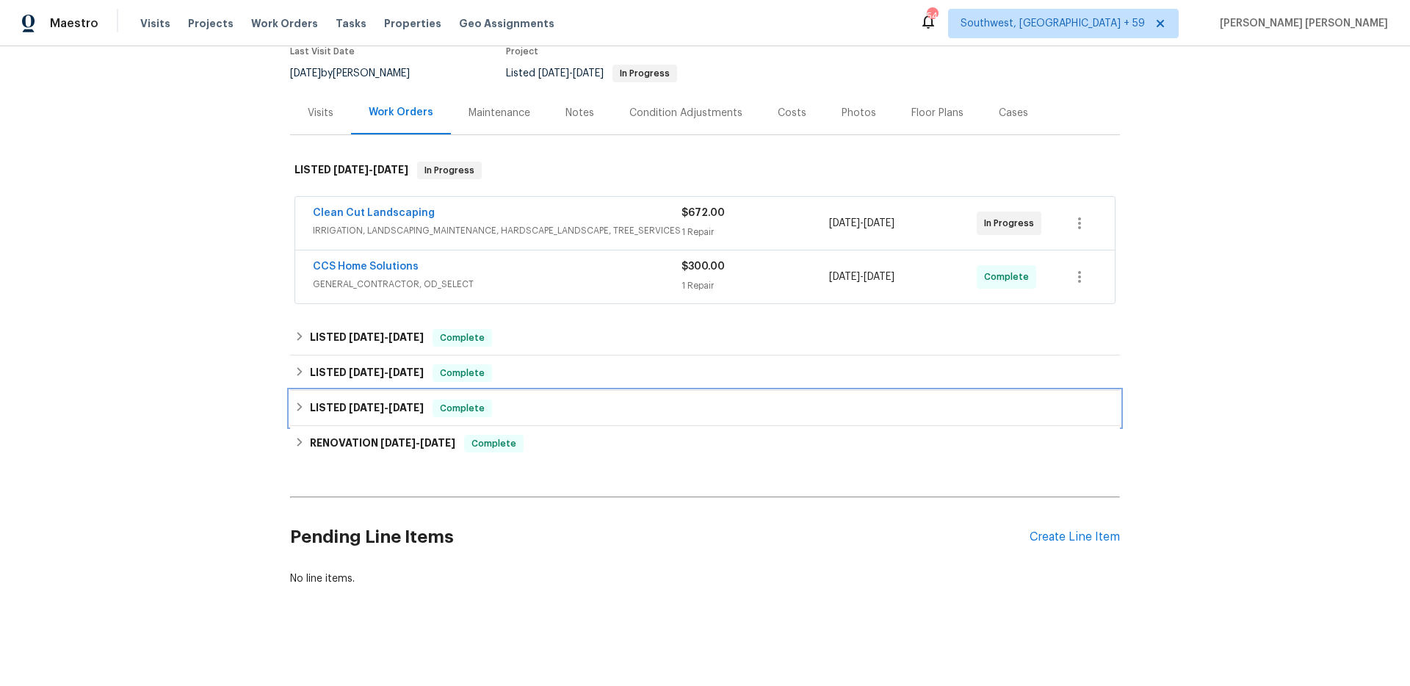
click at [444, 402] on span "Complete" at bounding box center [462, 408] width 57 height 15
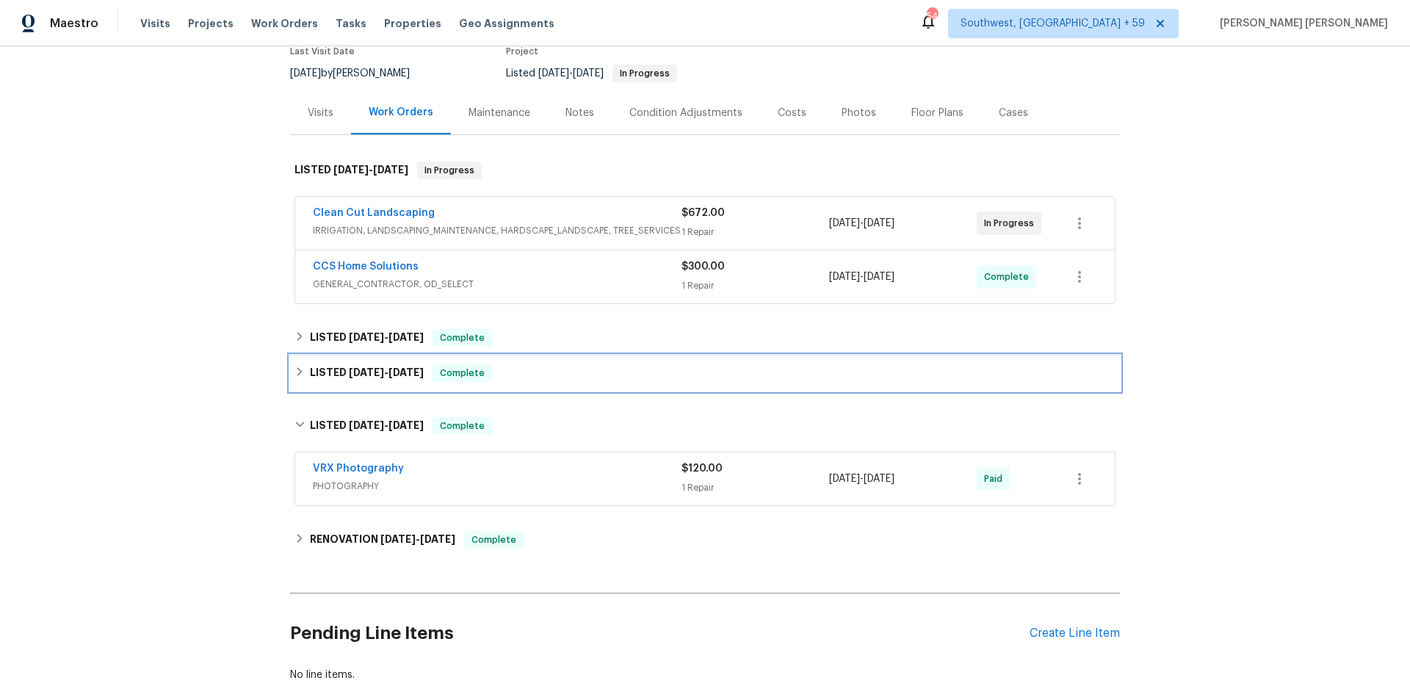
click at [468, 379] on span "Complete" at bounding box center [462, 373] width 57 height 15
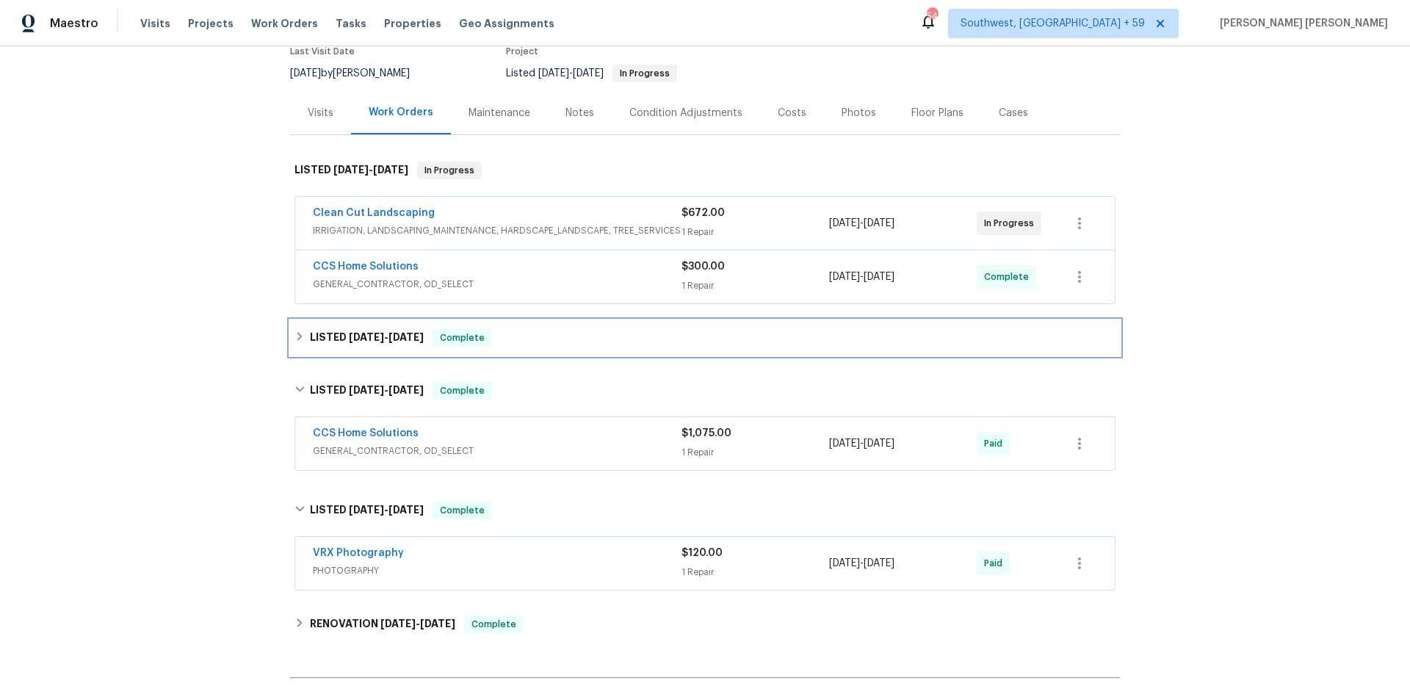
click at [500, 345] on div "LISTED 7/22/25 - 7/28/25 Complete" at bounding box center [705, 338] width 821 height 18
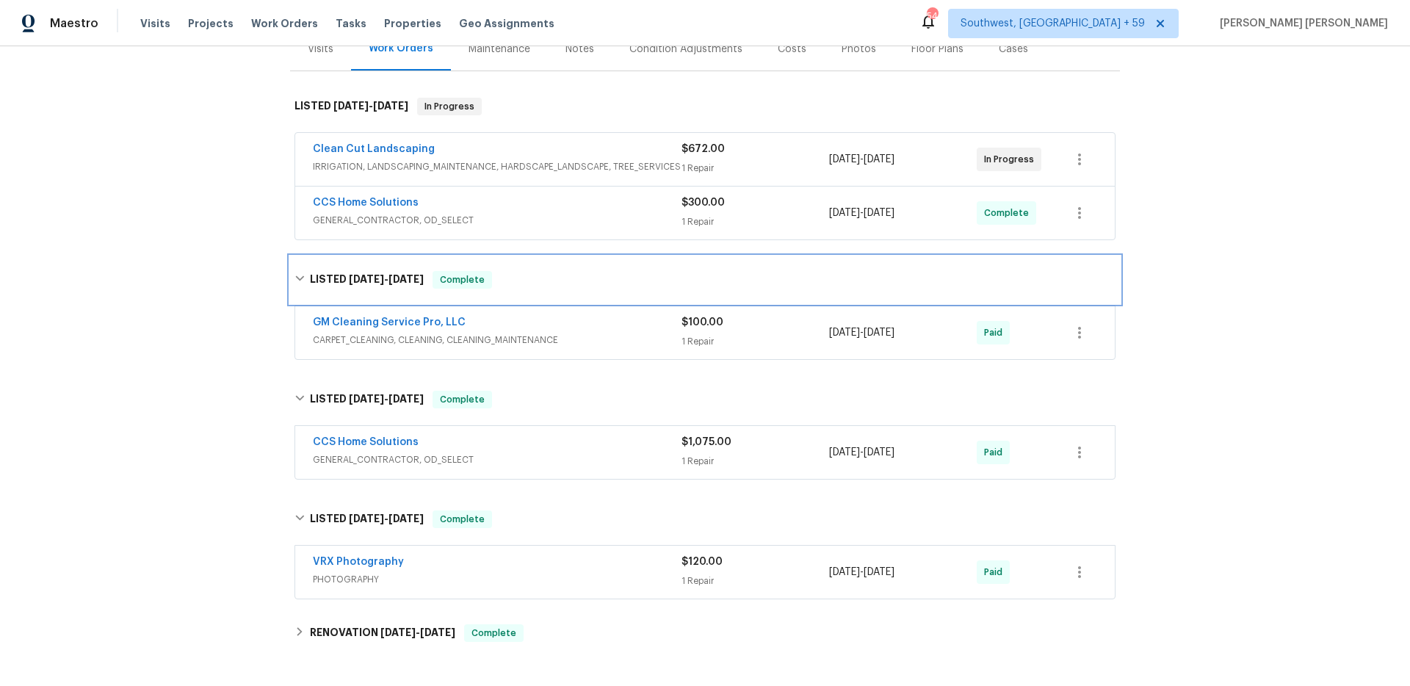
scroll to position [206, 0]
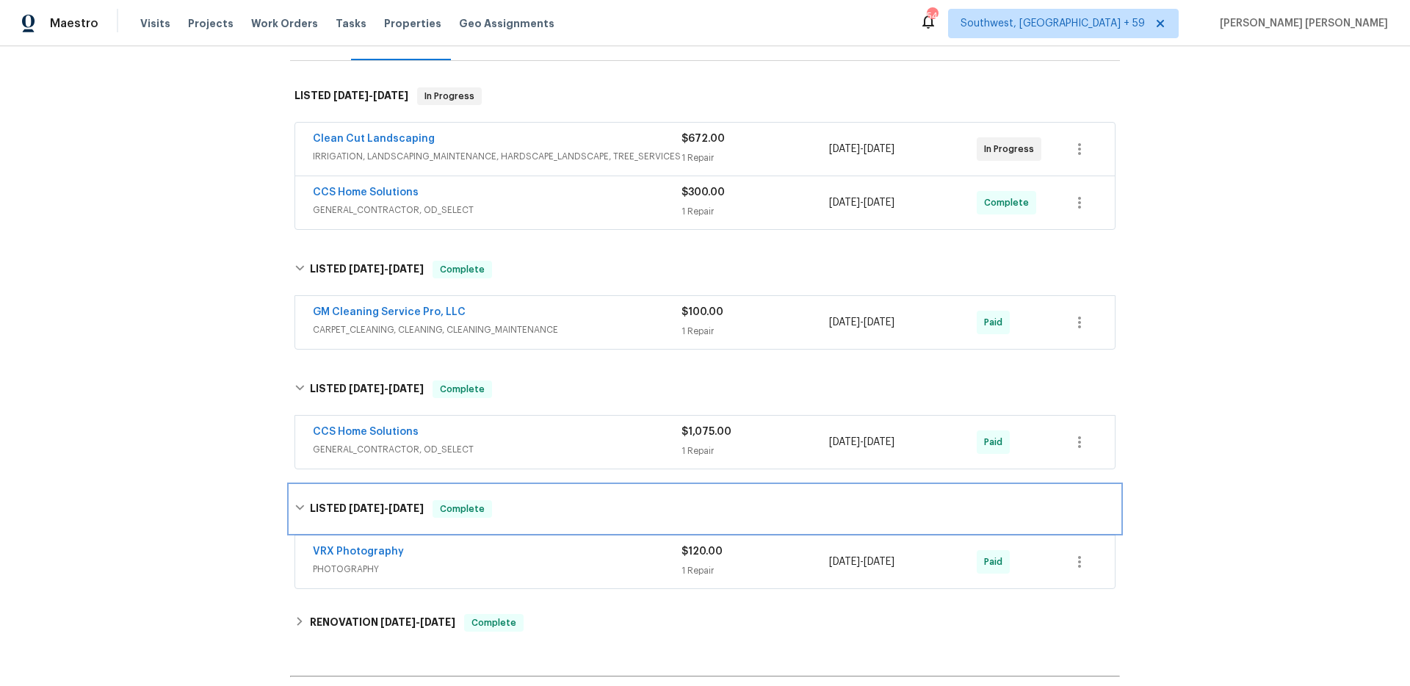
click at [405, 506] on span "6/28/25" at bounding box center [406, 508] width 35 height 10
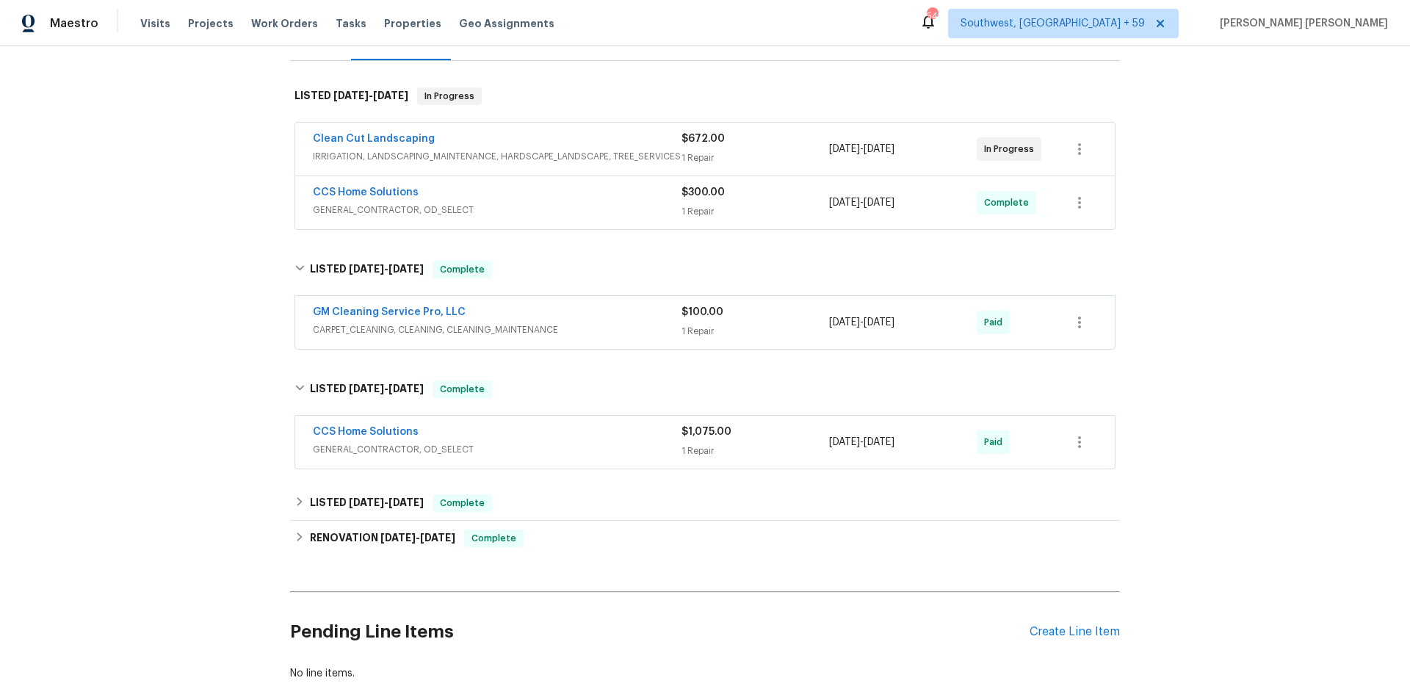
click at [541, 423] on div "CCS Home Solutions GENERAL_CONTRACTOR, OD_SELECT $1,075.00 1 Repair 7/2/2025 - …" at bounding box center [705, 442] width 820 height 53
click at [665, 432] on div "CCS Home Solutions" at bounding box center [497, 434] width 369 height 18
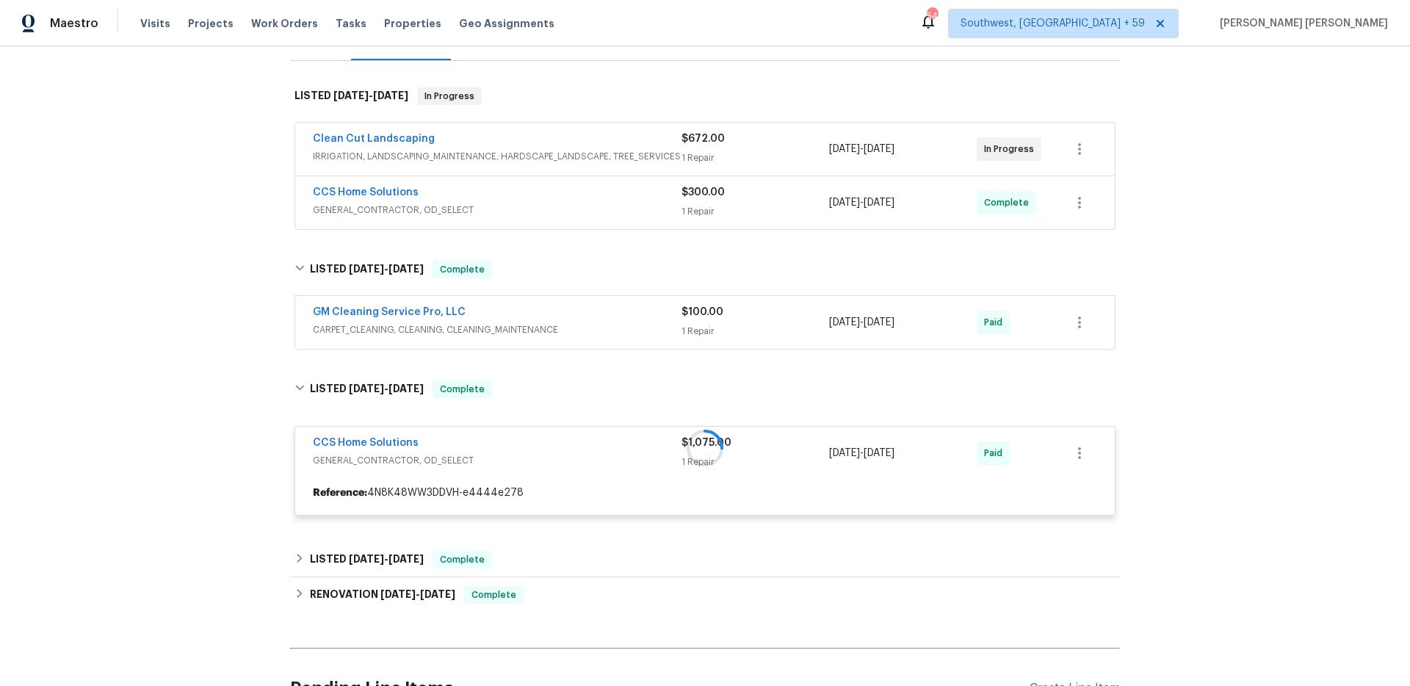
click at [653, 321] on div "GM Cleaning Service Pro, LLC" at bounding box center [497, 314] width 369 height 18
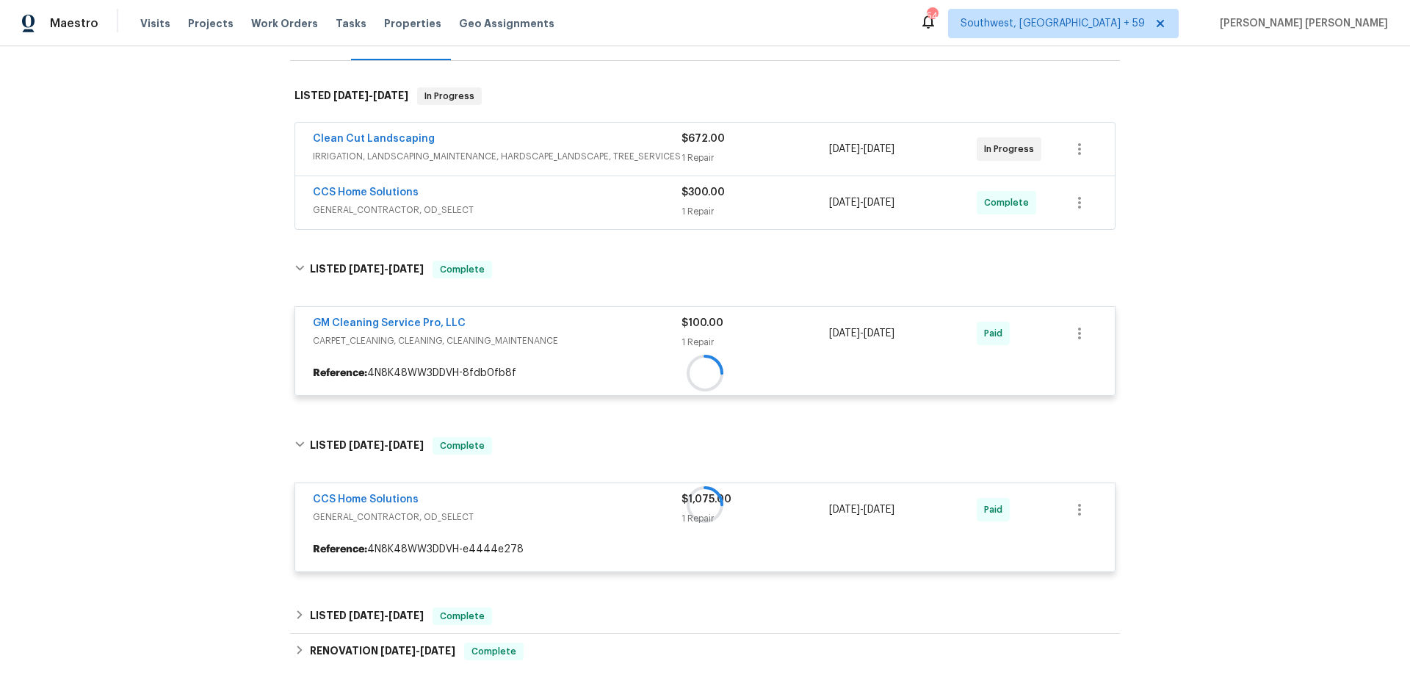
click at [649, 203] on span "GENERAL_CONTRACTOR, OD_SELECT" at bounding box center [497, 210] width 369 height 15
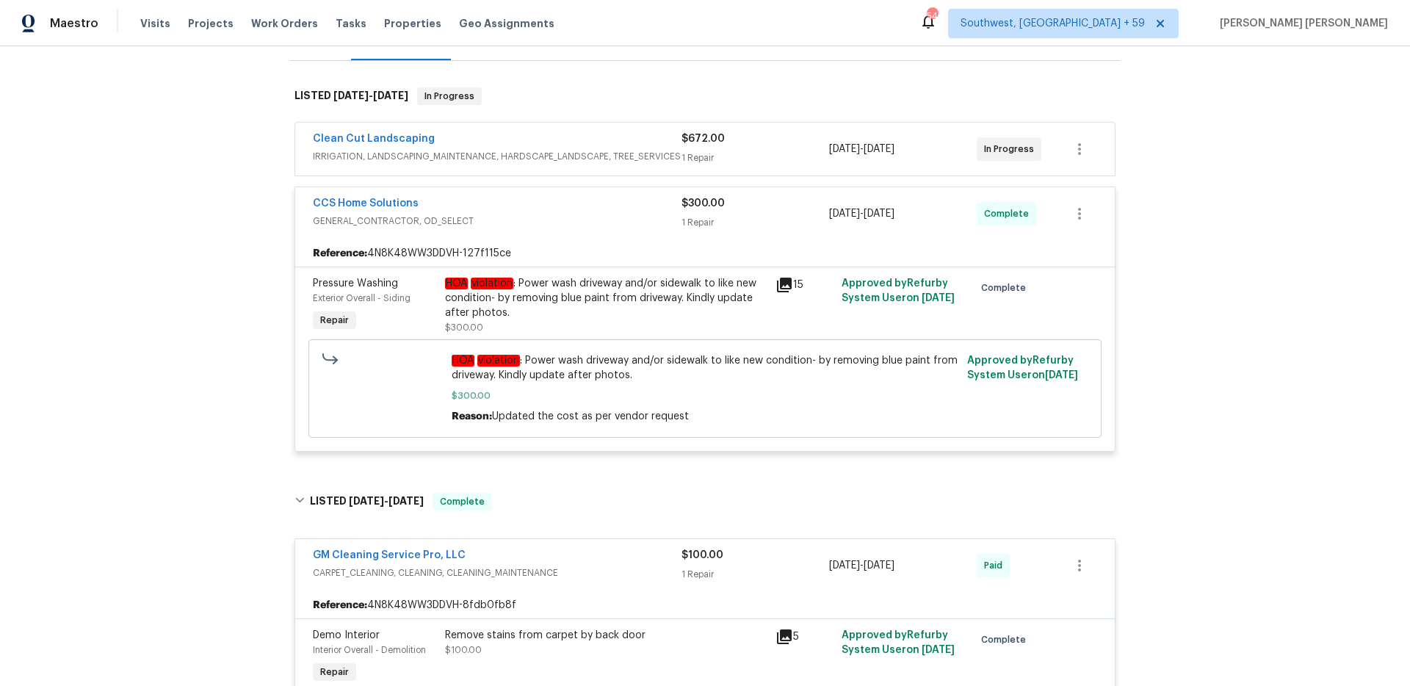
click at [652, 133] on div "Clean Cut Landscaping" at bounding box center [497, 140] width 369 height 18
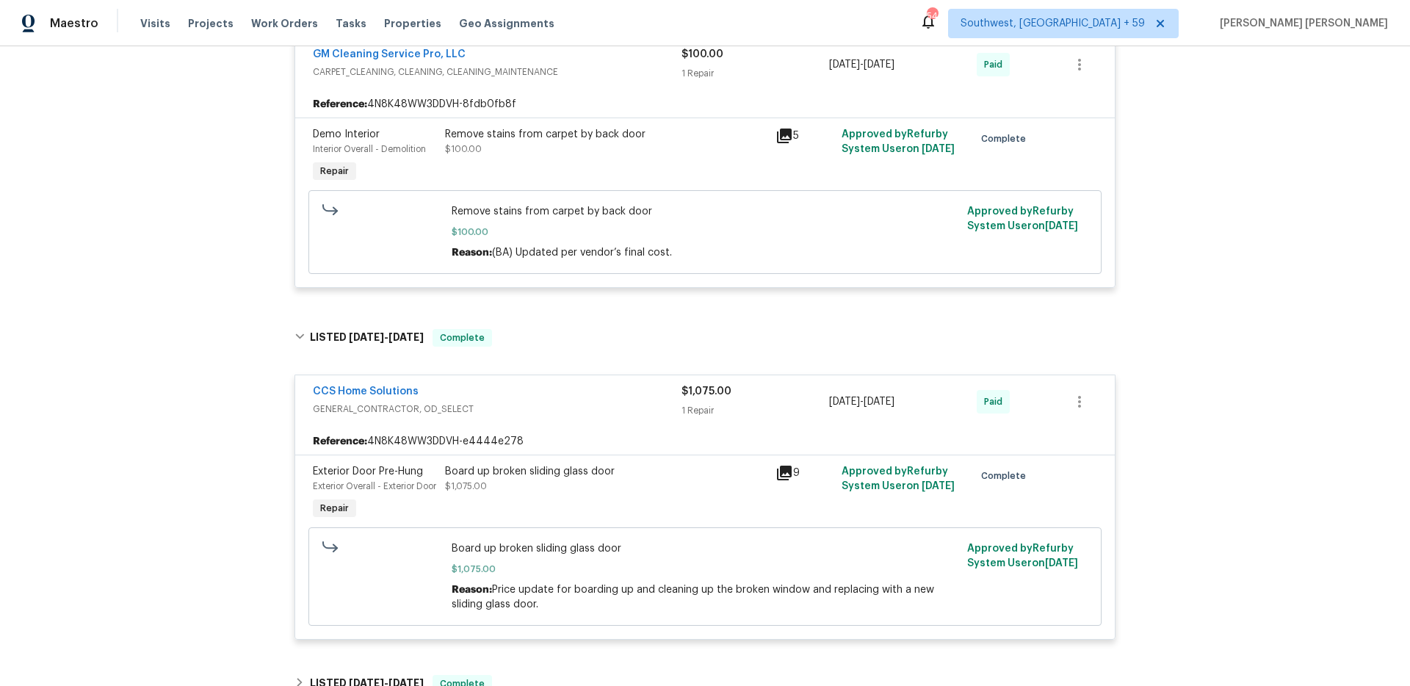
scroll to position [985, 0]
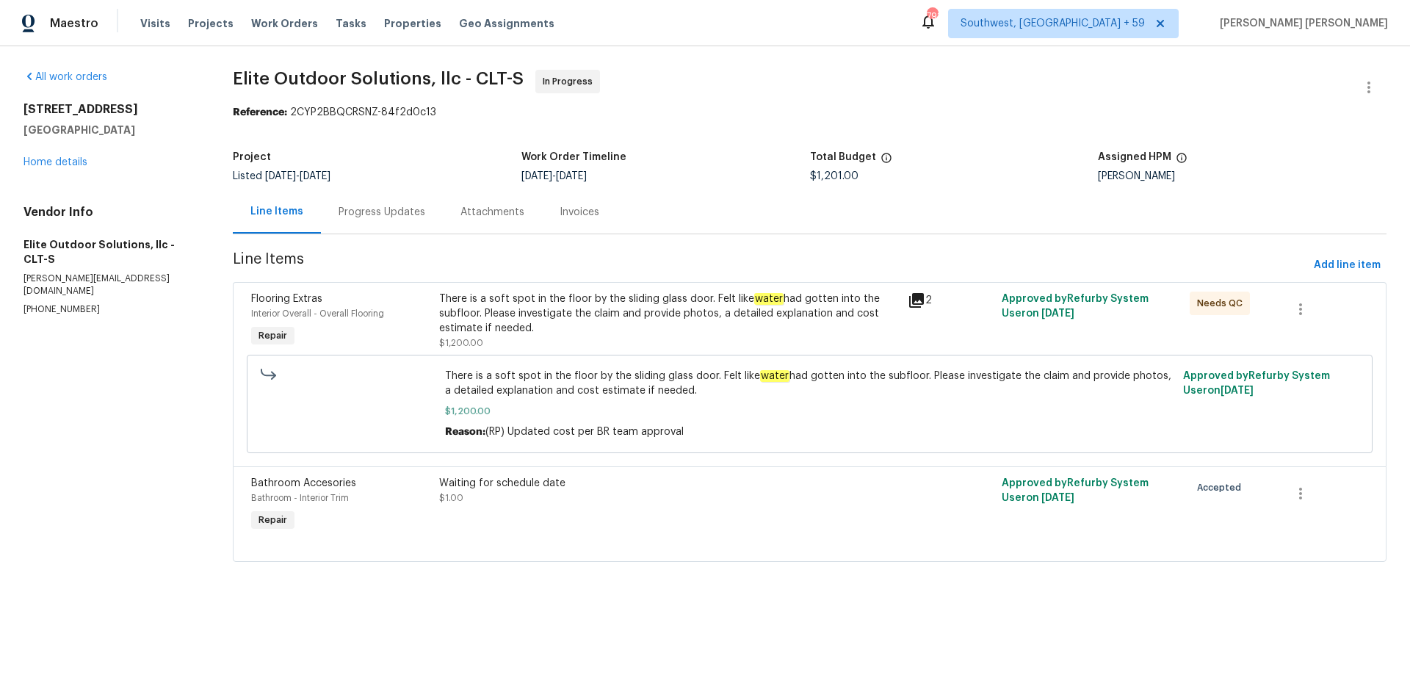
click at [406, 226] on div "Progress Updates" at bounding box center [382, 211] width 122 height 43
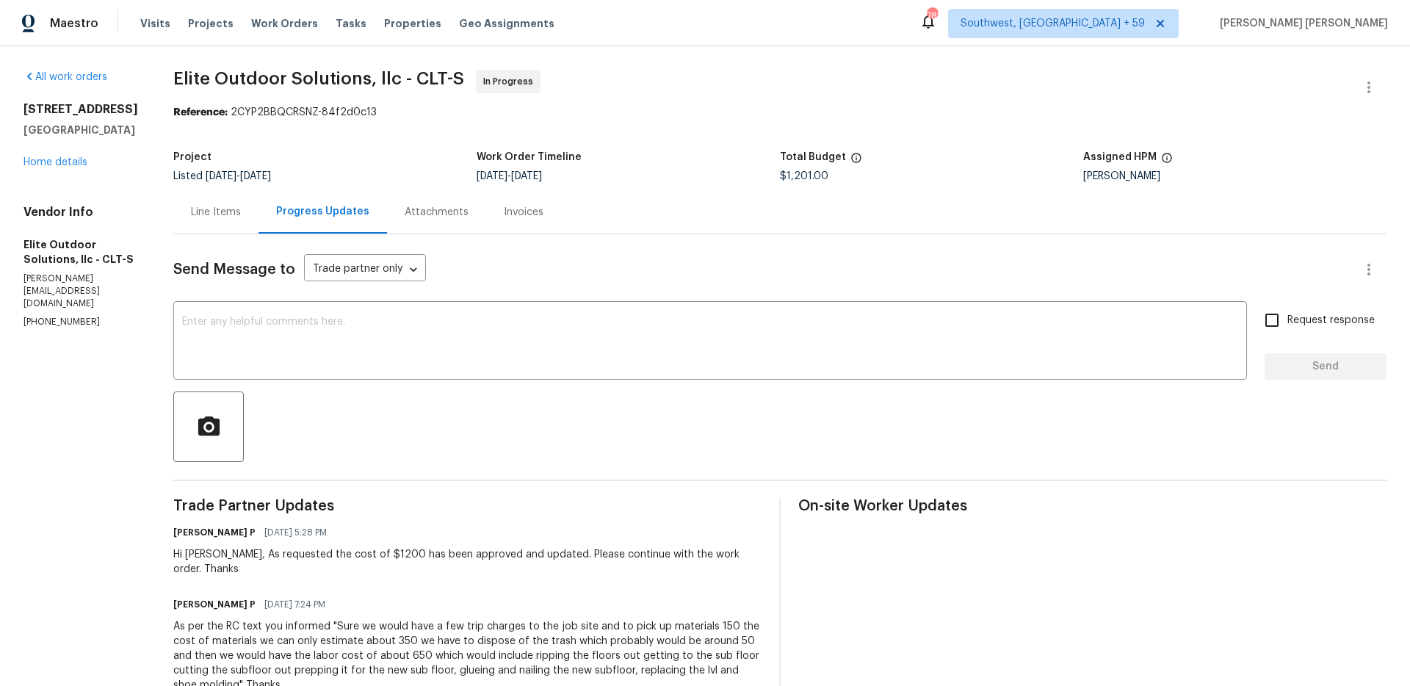
click at [206, 225] on div "Line Items" at bounding box center [215, 211] width 85 height 43
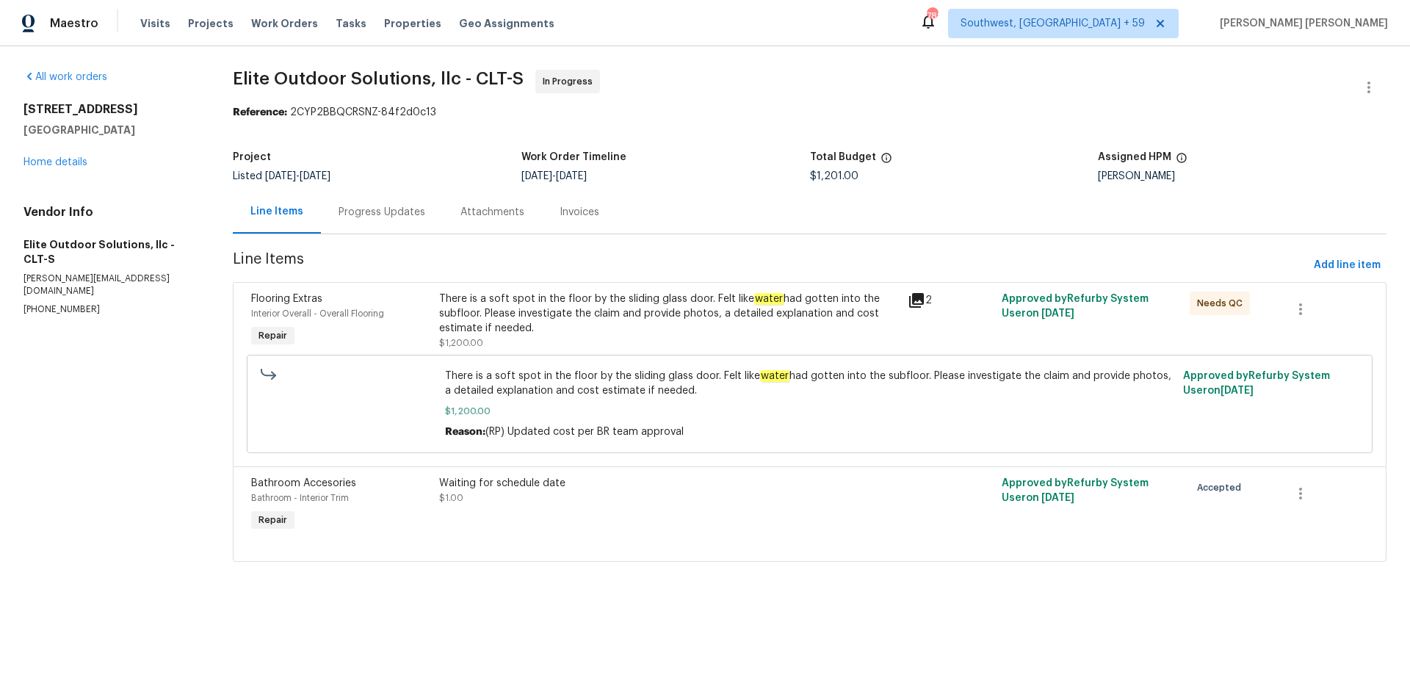
click at [402, 214] on div "Progress Updates" at bounding box center [382, 212] width 87 height 15
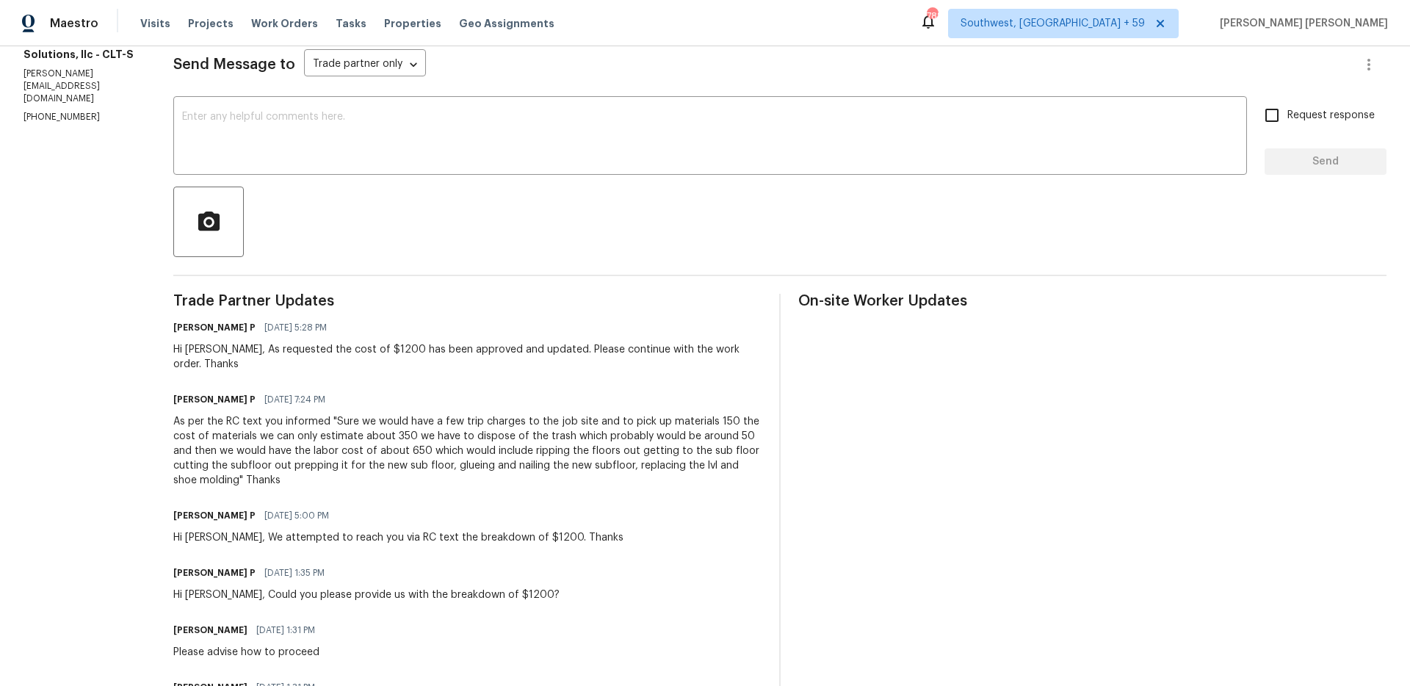
scroll to position [436, 0]
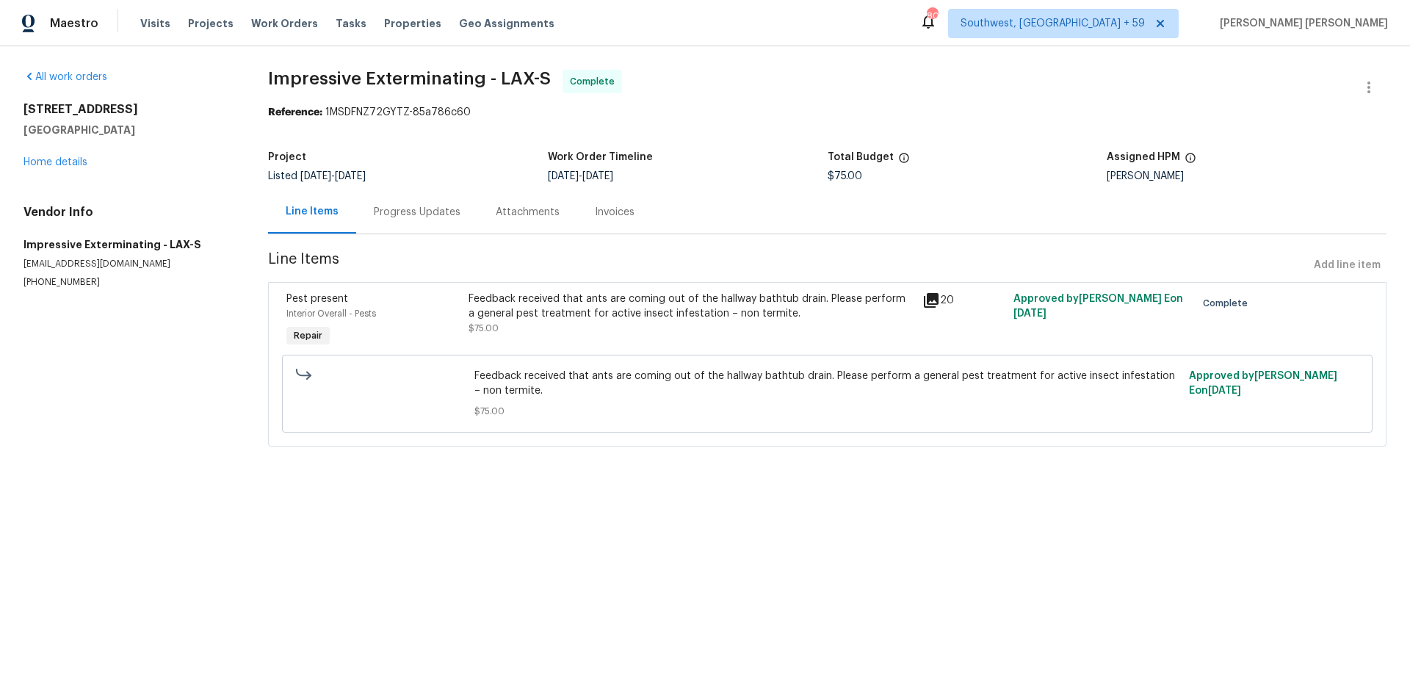
click at [405, 226] on div "Progress Updates" at bounding box center [417, 211] width 122 height 43
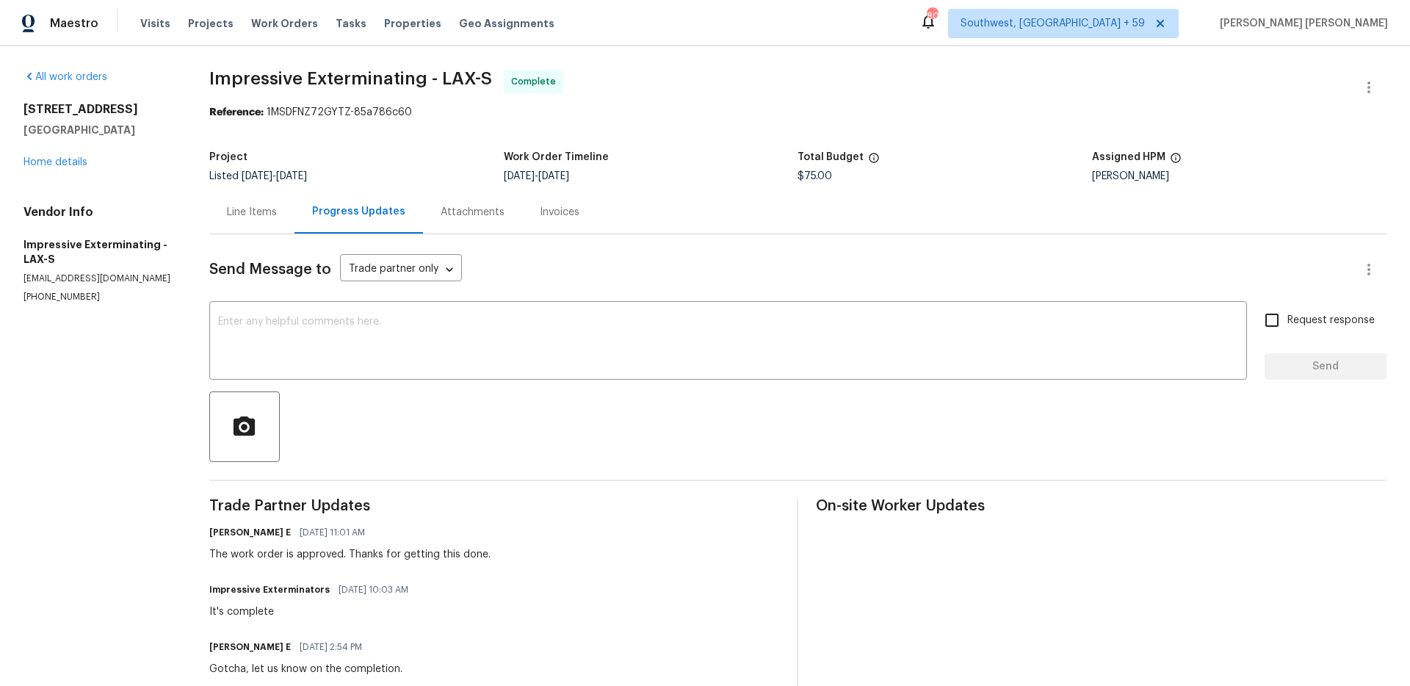
click at [243, 219] on div "Line Items" at bounding box center [252, 212] width 50 height 15
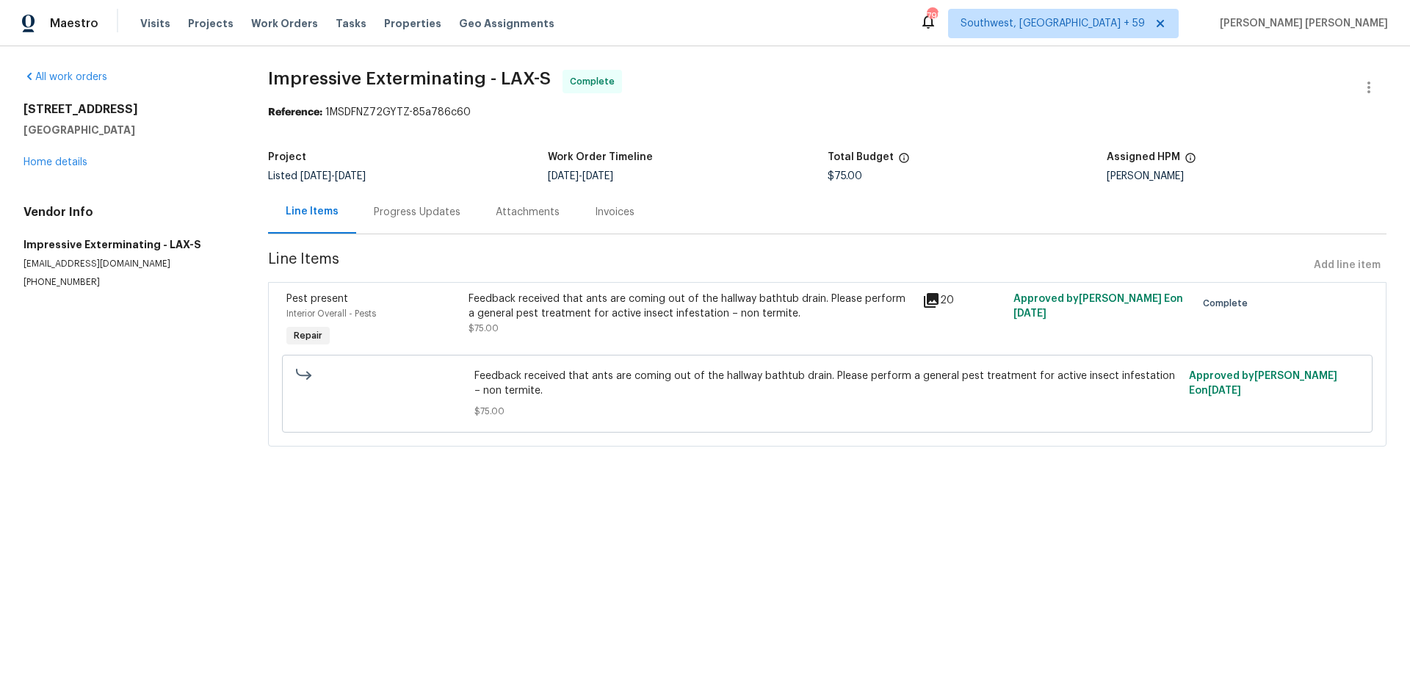
click at [565, 320] on div "Feedback received that ants are coming out of the hallway bathtub drain. Please…" at bounding box center [692, 306] width 446 height 29
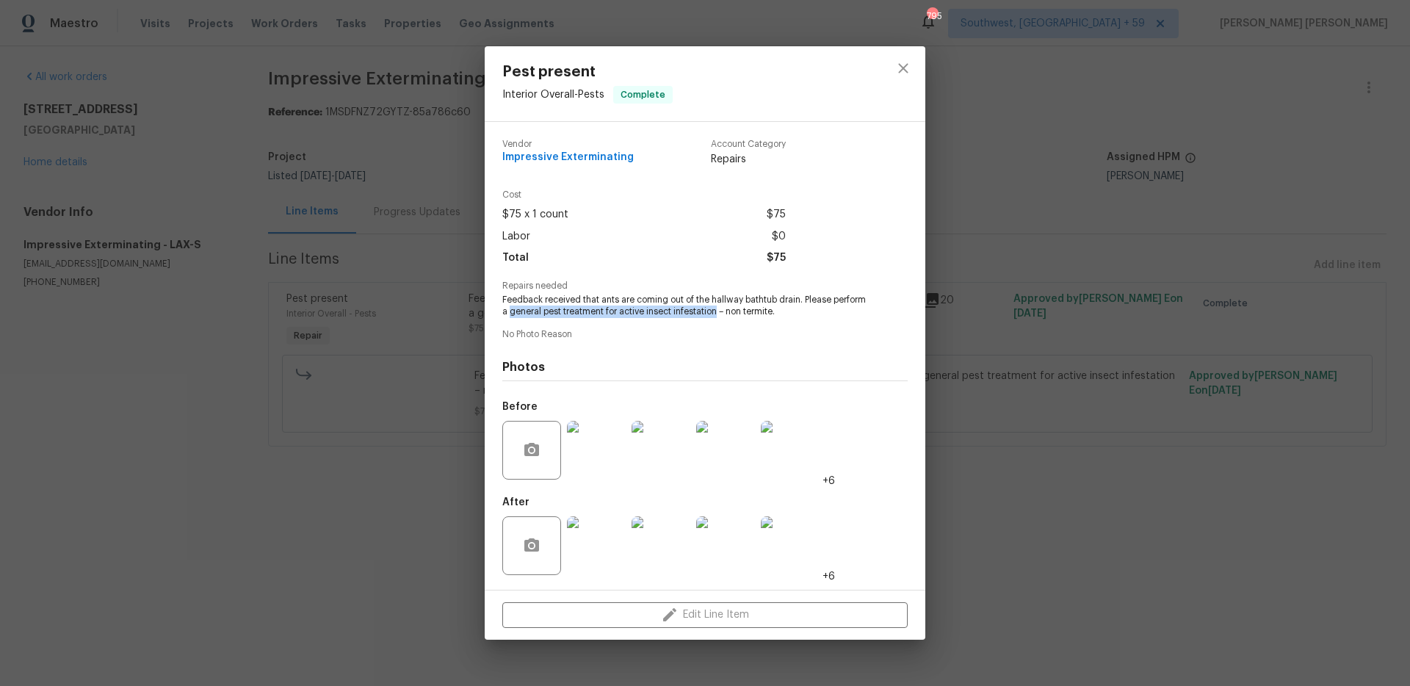
drag, startPoint x: 546, startPoint y: 313, endPoint x: 752, endPoint y: 314, distance: 206.4
click at [752, 314] on span "Feedback received that ants are coming out of the hallway bathtub drain. Please…" at bounding box center [684, 306] width 365 height 25
copy span "general pest treatment for active insect infestation"
drag, startPoint x: 637, startPoint y: 159, endPoint x: 501, endPoint y: 160, distance: 135.9
click at [501, 160] on div "Vendor Impressive Exterminating Account Category Repairs Cost $75 x 1 count $75…" at bounding box center [705, 356] width 441 height 468
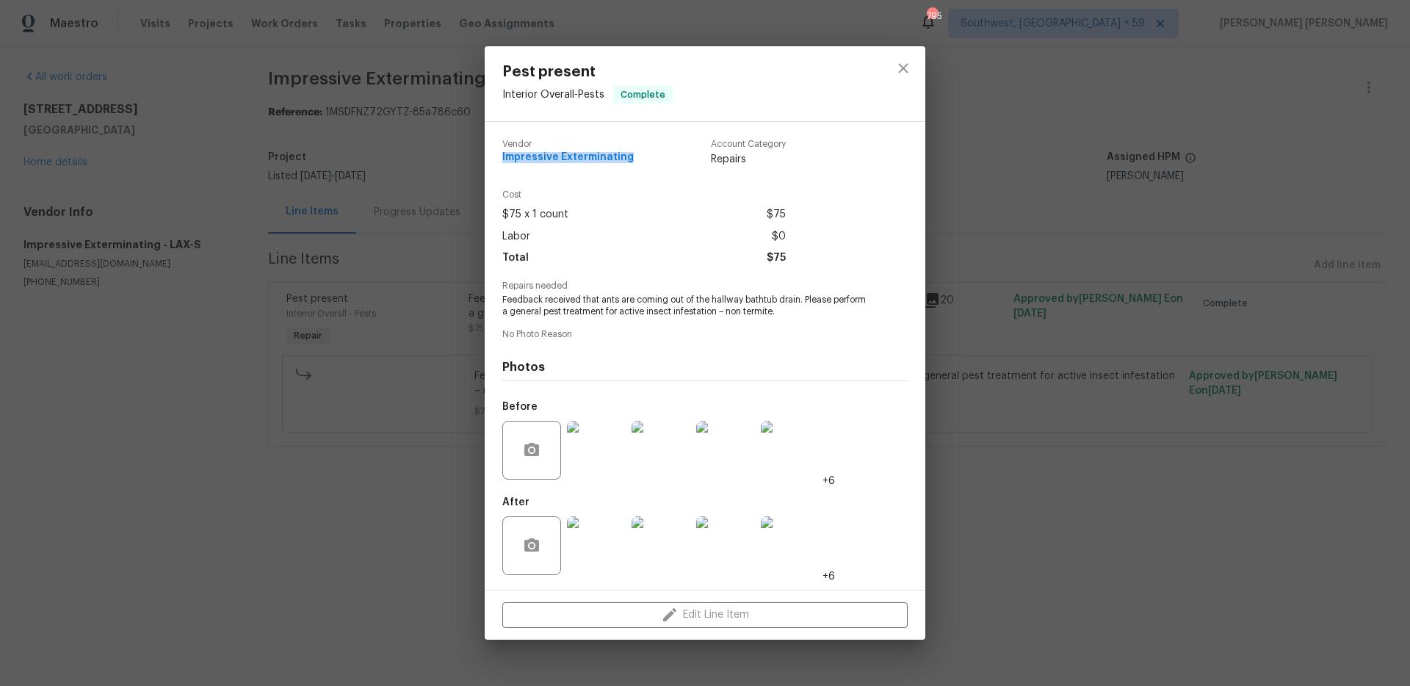
copy span "Impressive Exterminating"
click at [1256, 335] on div "Pest present Interior Overall - Pests Complete Vendor Impressive Exterminating …" at bounding box center [705, 343] width 1410 height 686
